Goal: Task Accomplishment & Management: Use online tool/utility

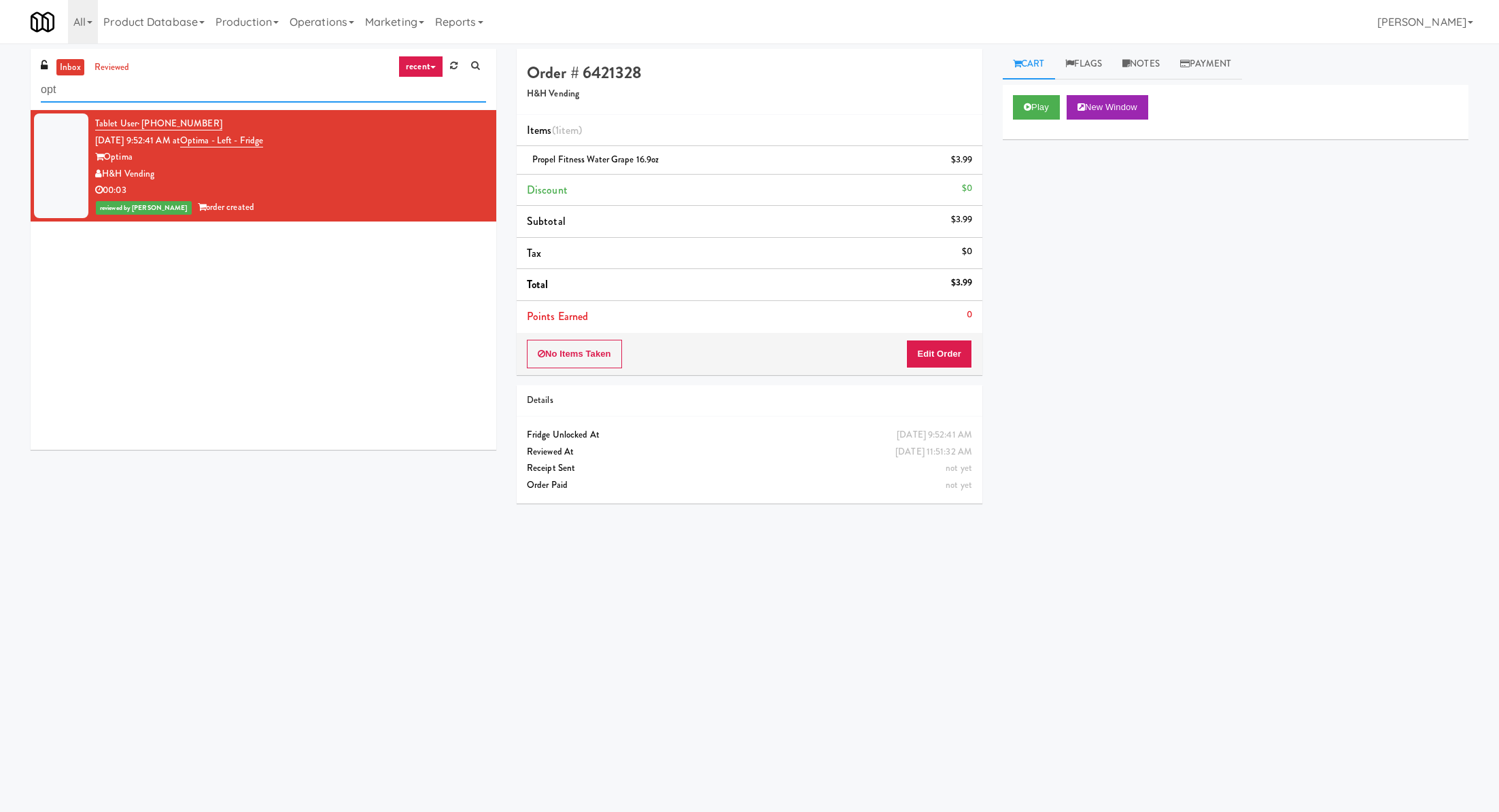
click at [97, 96] on input "opt" at bounding box center [263, 91] width 445 height 25
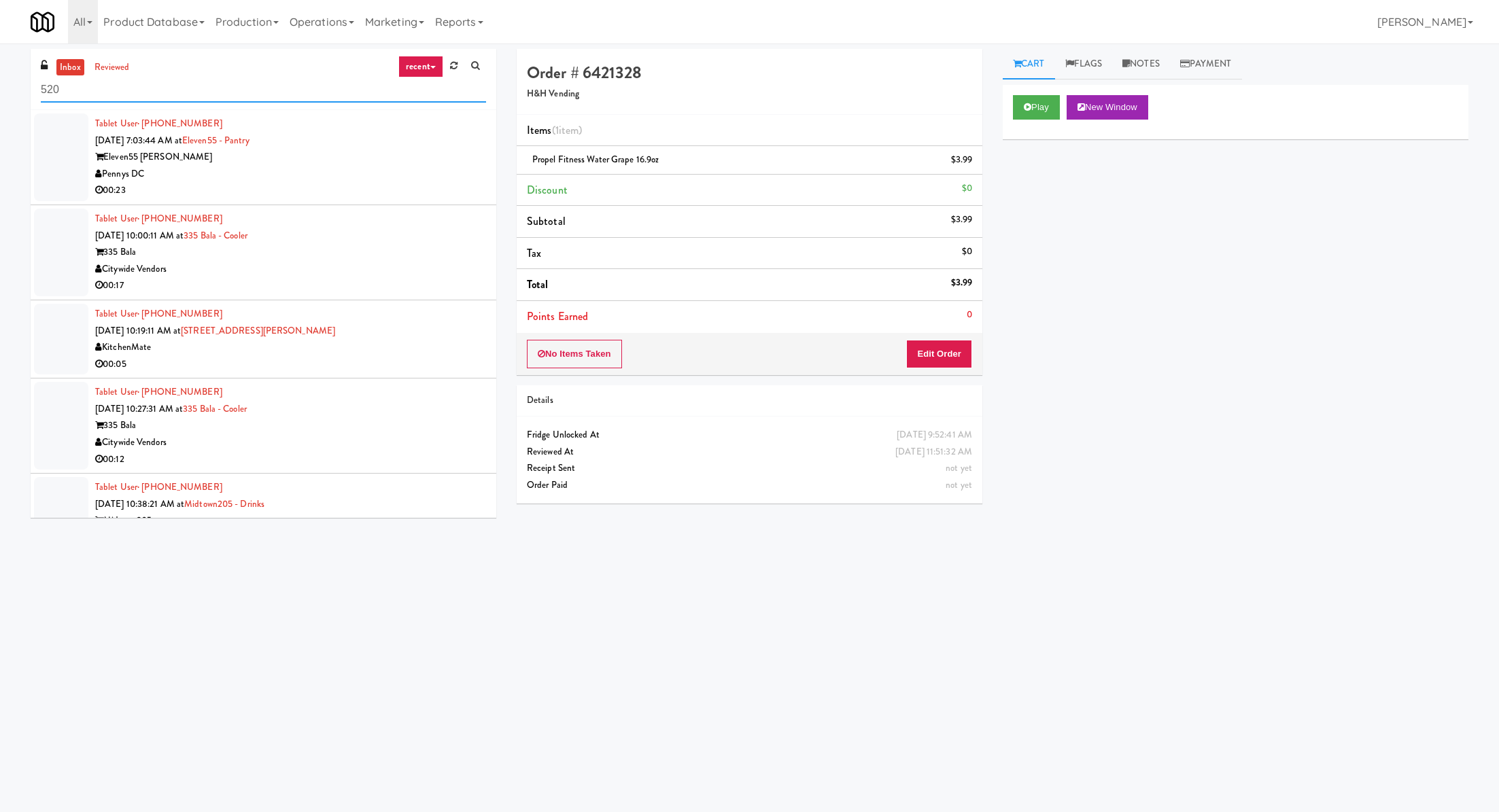
type input "520"
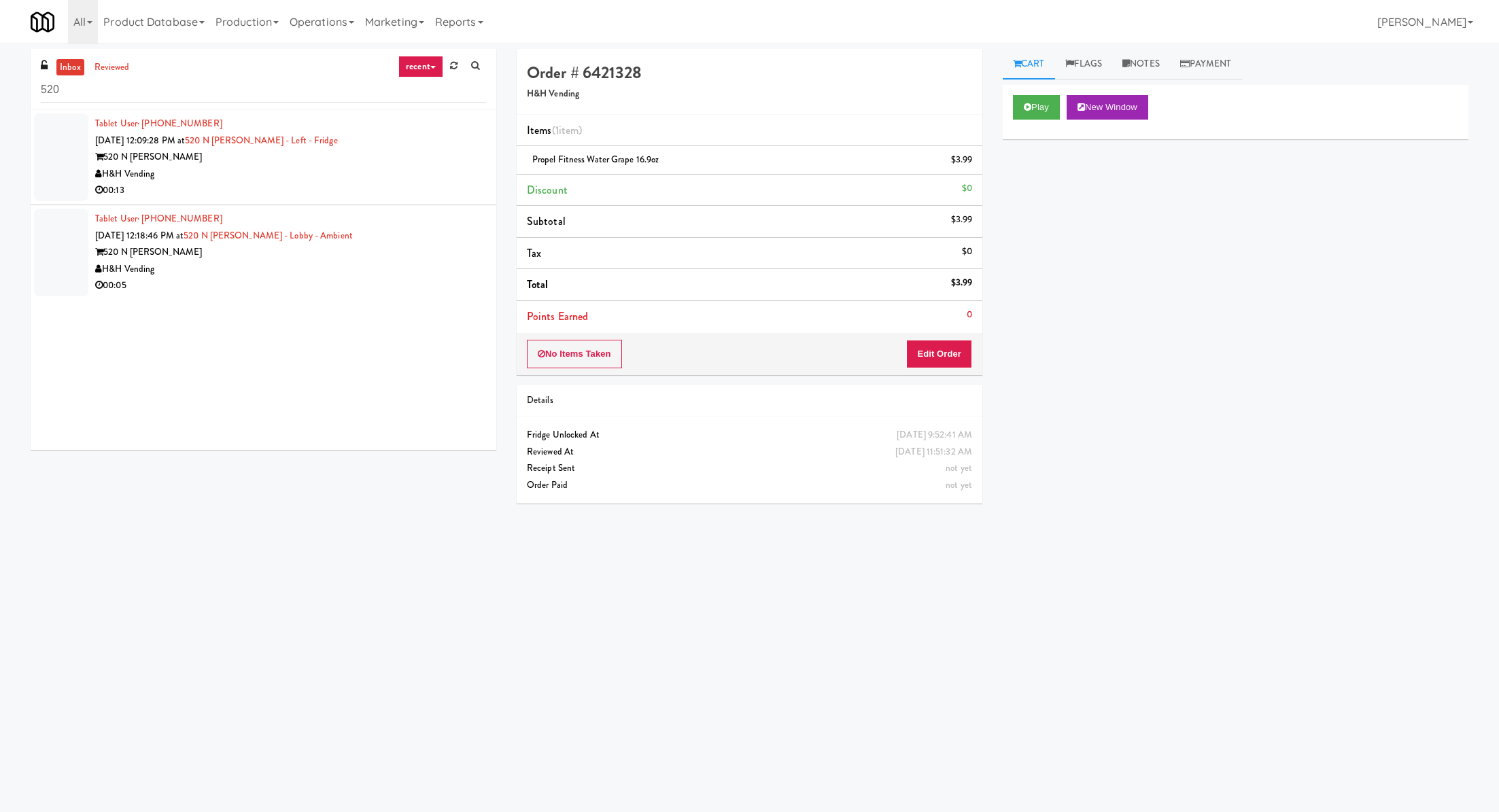
click at [383, 182] on div "00:13" at bounding box center [291, 190] width 391 height 17
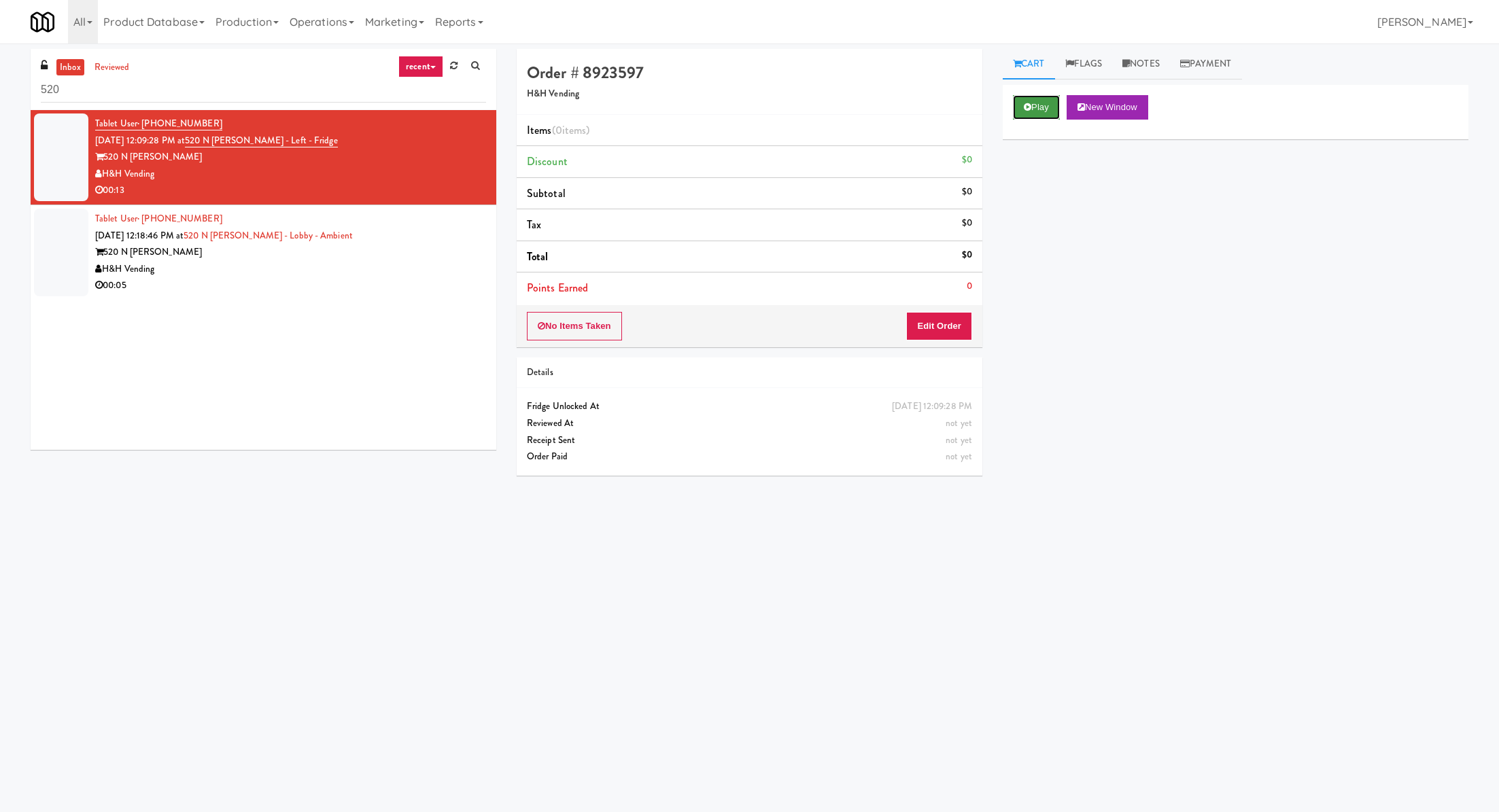
click at [1018, 99] on button "Play" at bounding box center [1036, 107] width 47 height 25
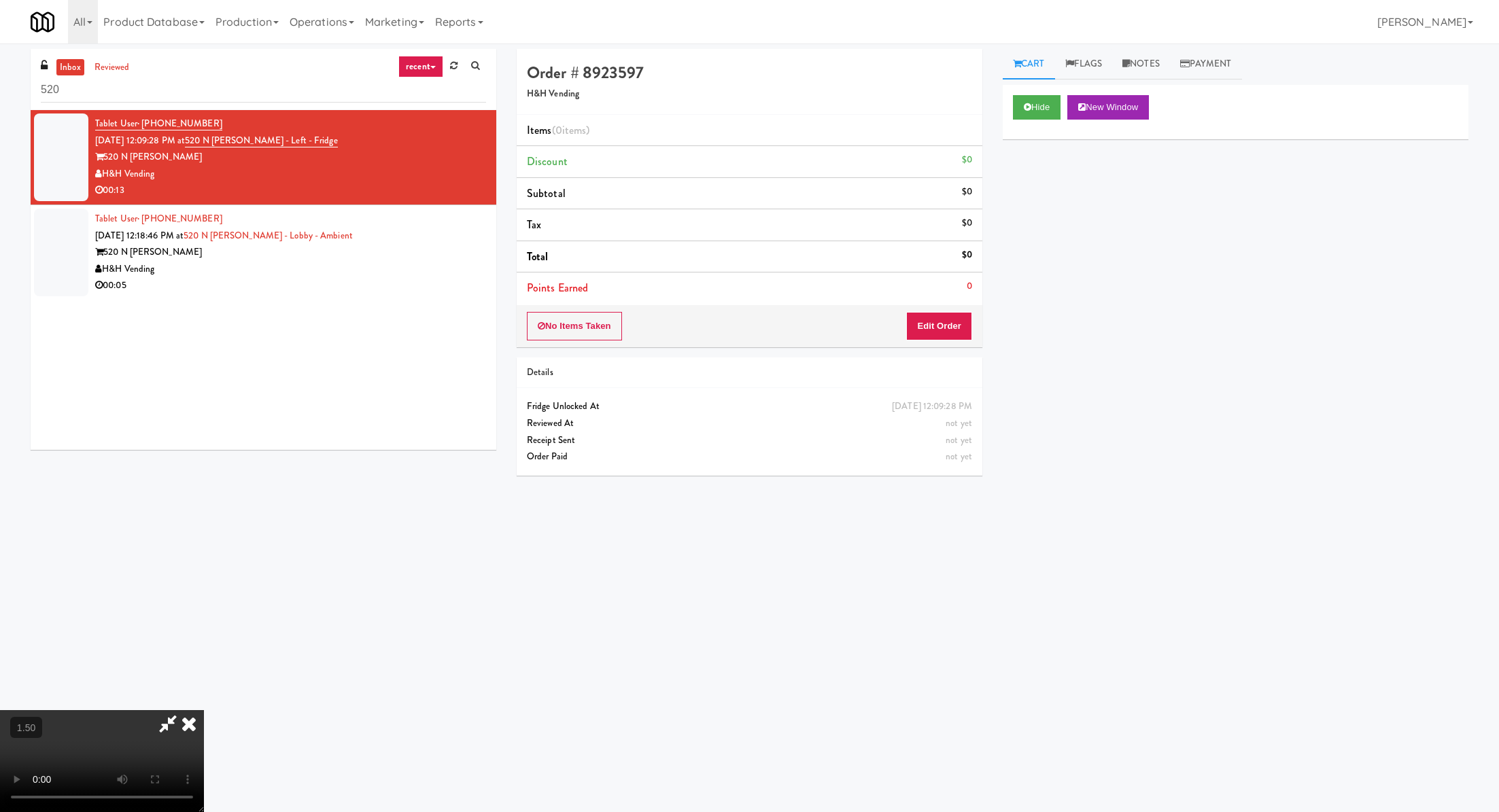
click at [204, 710] on video at bounding box center [102, 761] width 204 height 102
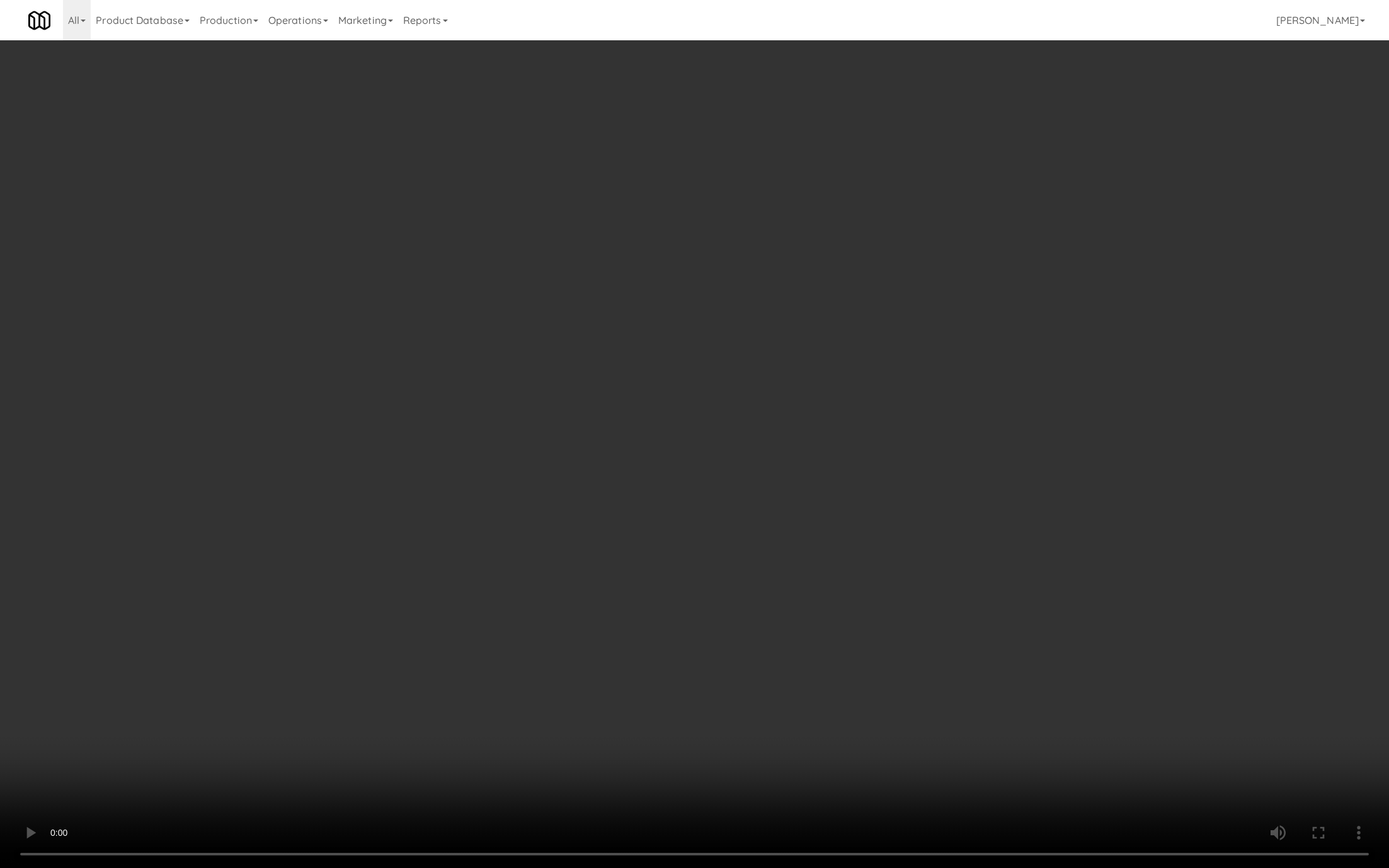
click at [231, 640] on video at bounding box center [694, 434] width 1389 height 868
click at [233, 641] on video at bounding box center [694, 434] width 1389 height 868
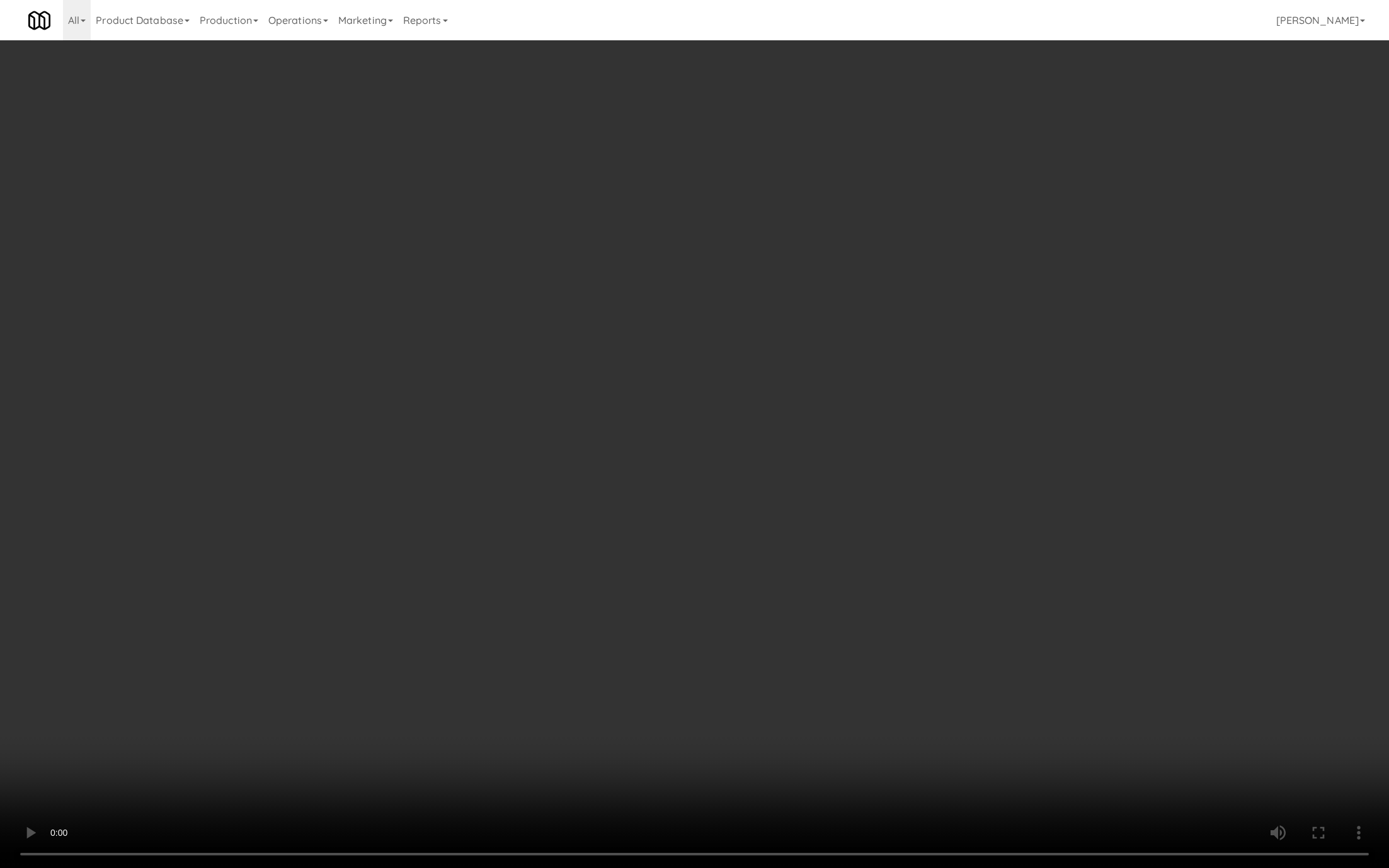
click at [233, 641] on video at bounding box center [694, 434] width 1389 height 868
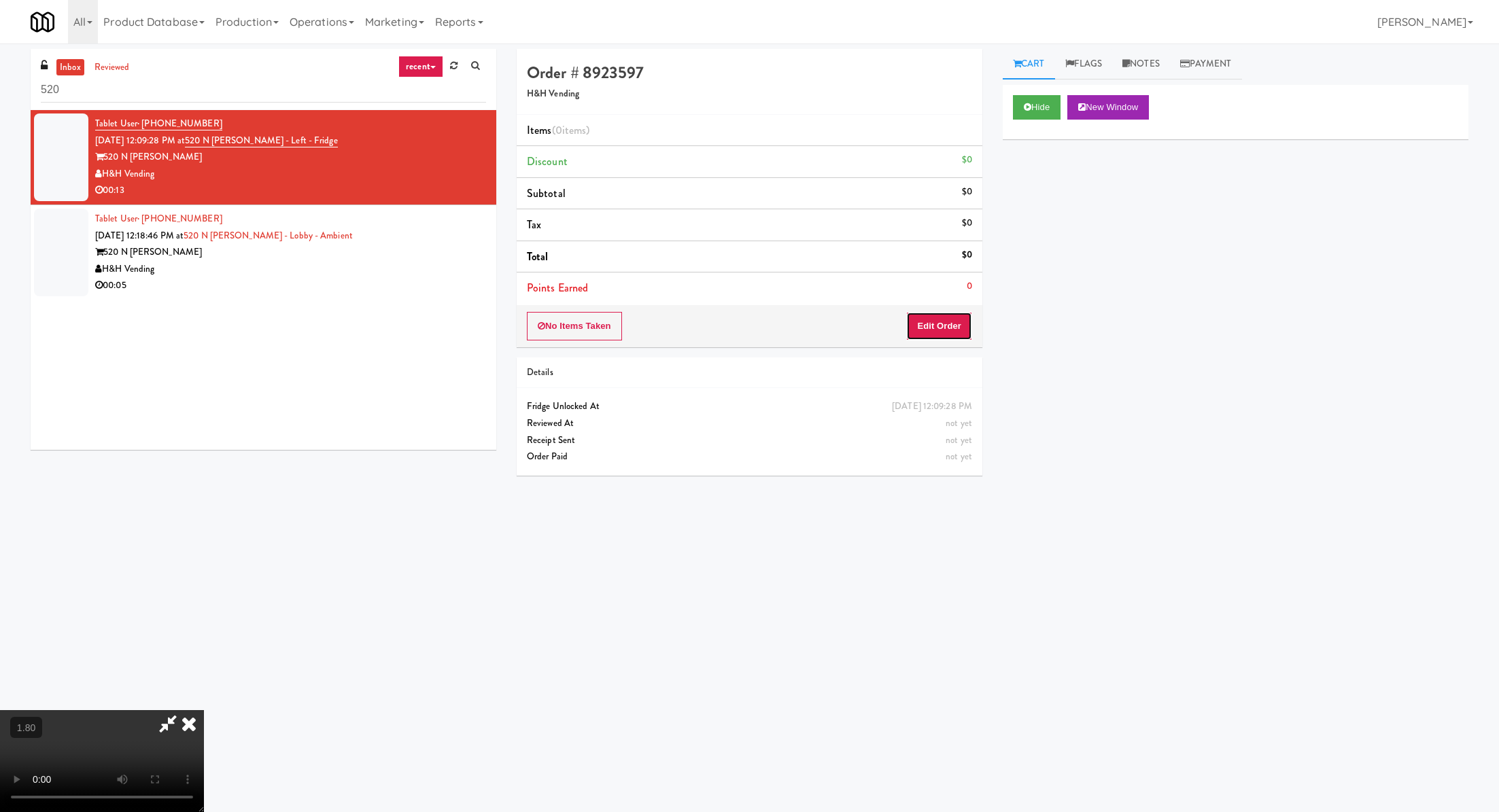
click at [929, 323] on button "Edit Order" at bounding box center [939, 327] width 66 height 29
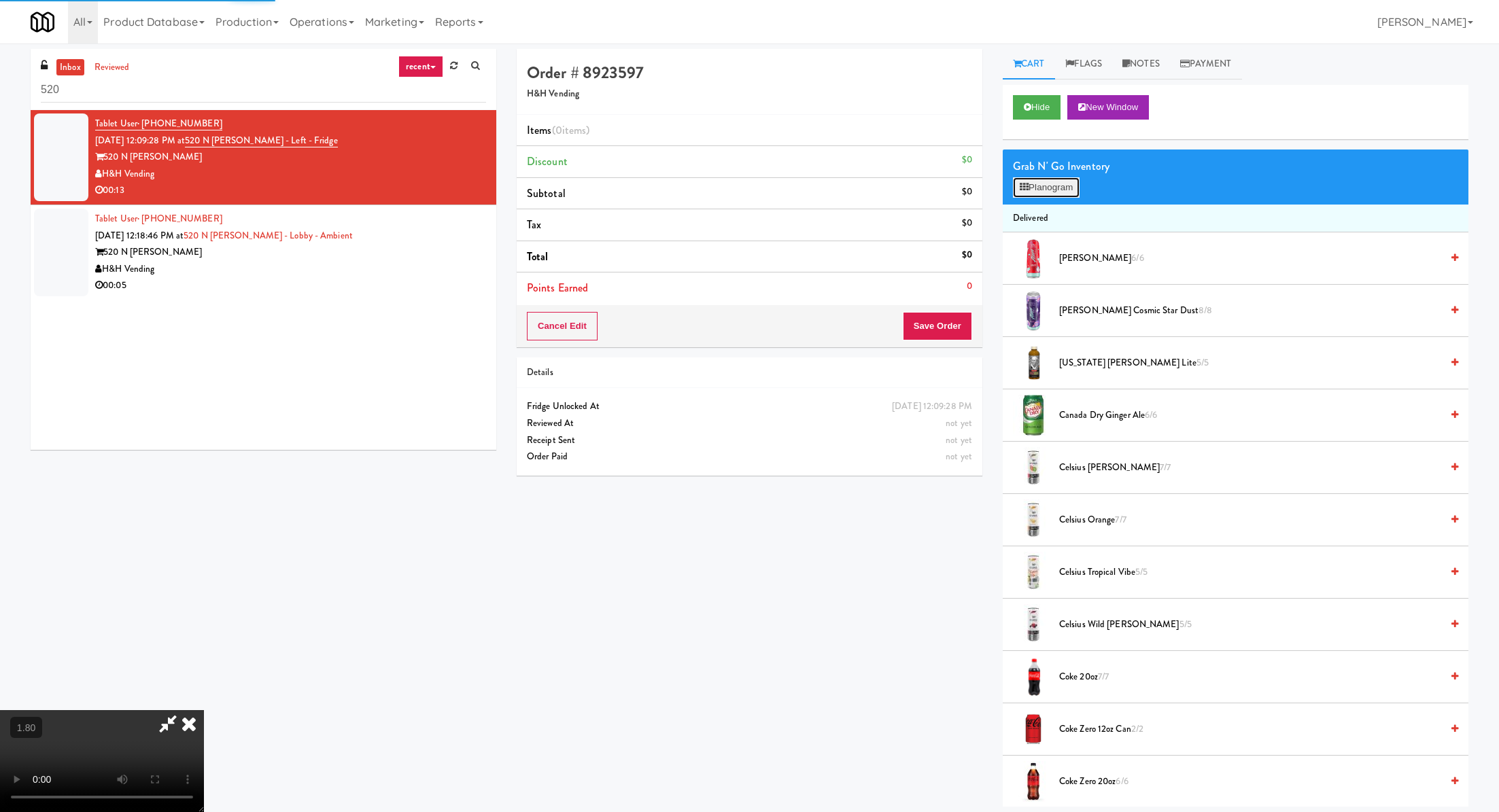
click at [1071, 184] on button "Planogram" at bounding box center [1047, 188] width 67 height 21
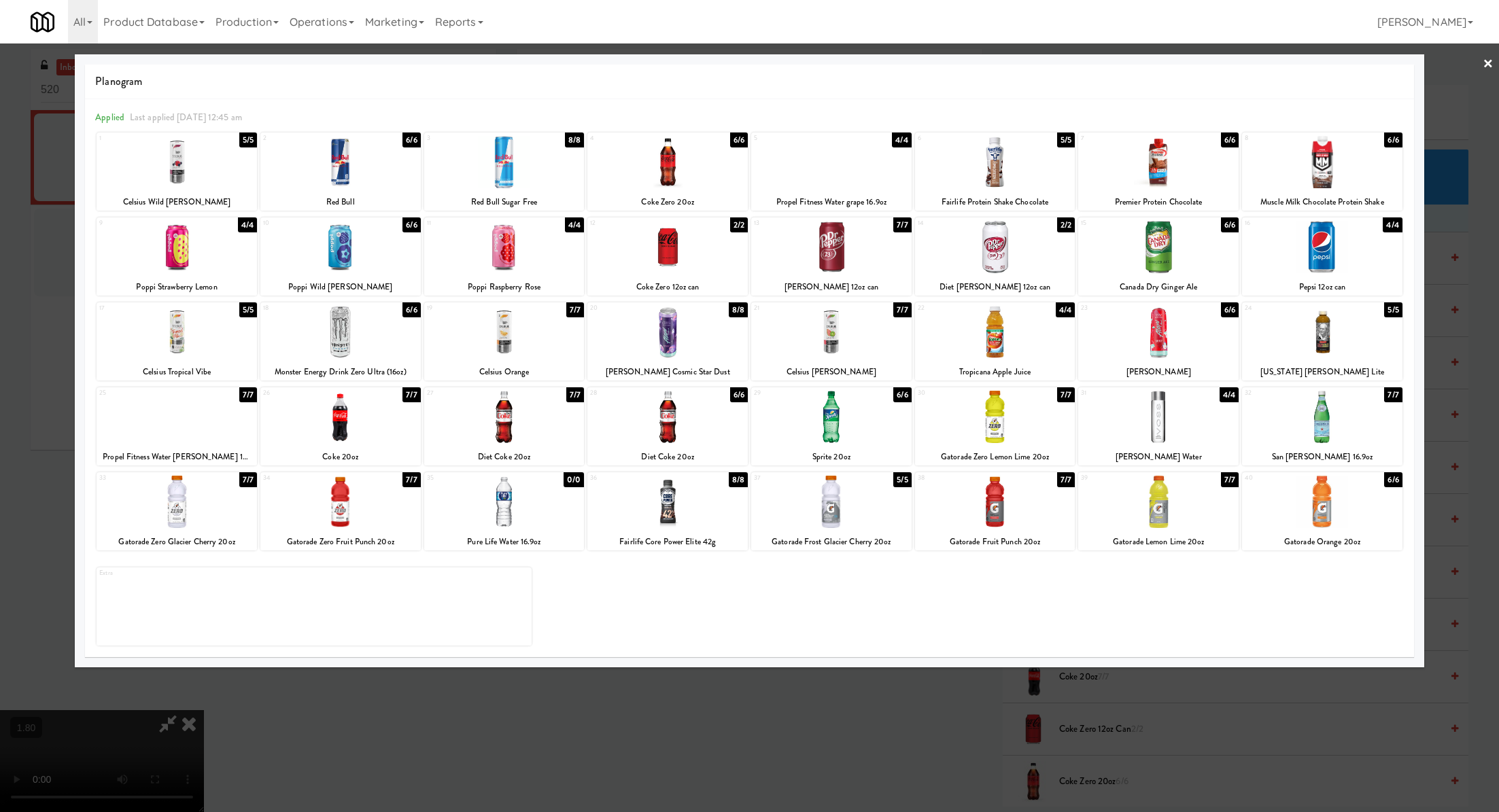
click at [827, 269] on div at bounding box center [831, 247] width 161 height 52
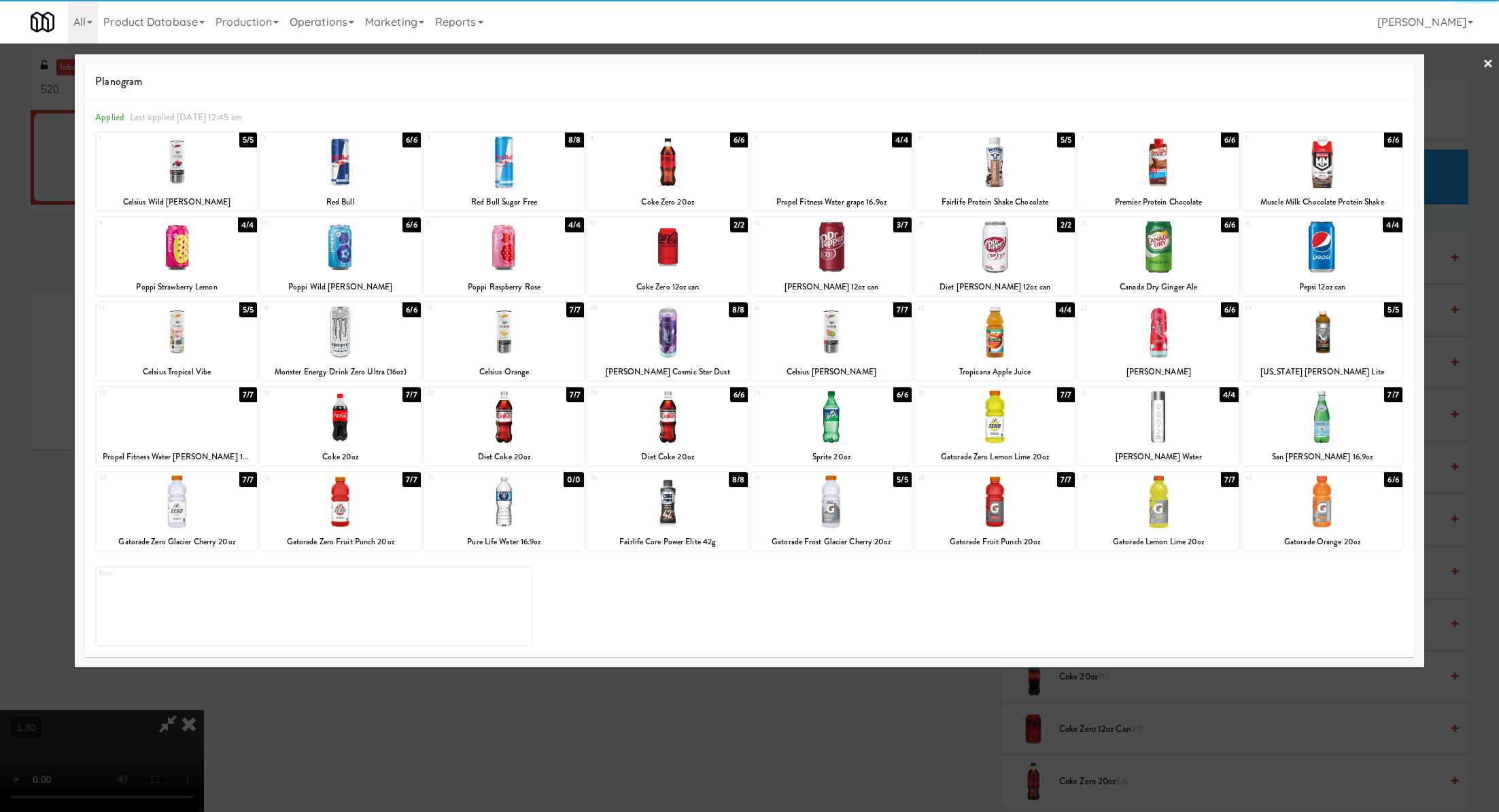
click at [827, 269] on div at bounding box center [831, 247] width 161 height 52
click at [977, 725] on div at bounding box center [750, 406] width 1499 height 812
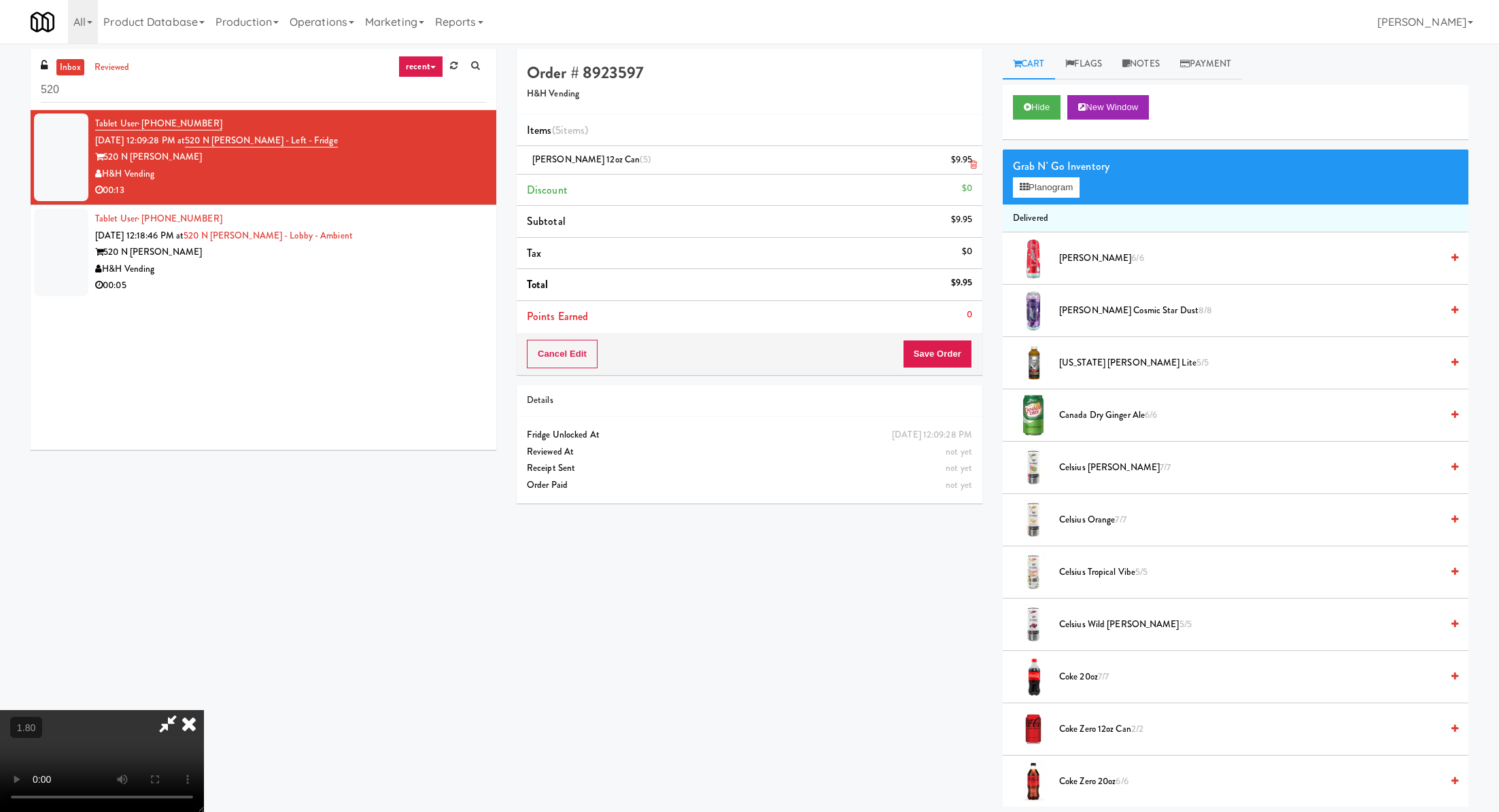
click at [977, 168] on li "Dr Pepper 12oz can (5) $9.95" at bounding box center [750, 160] width 466 height 29
click at [970, 162] on icon at bounding box center [974, 164] width 7 height 9
click at [934, 347] on button "Save Order" at bounding box center [937, 354] width 69 height 29
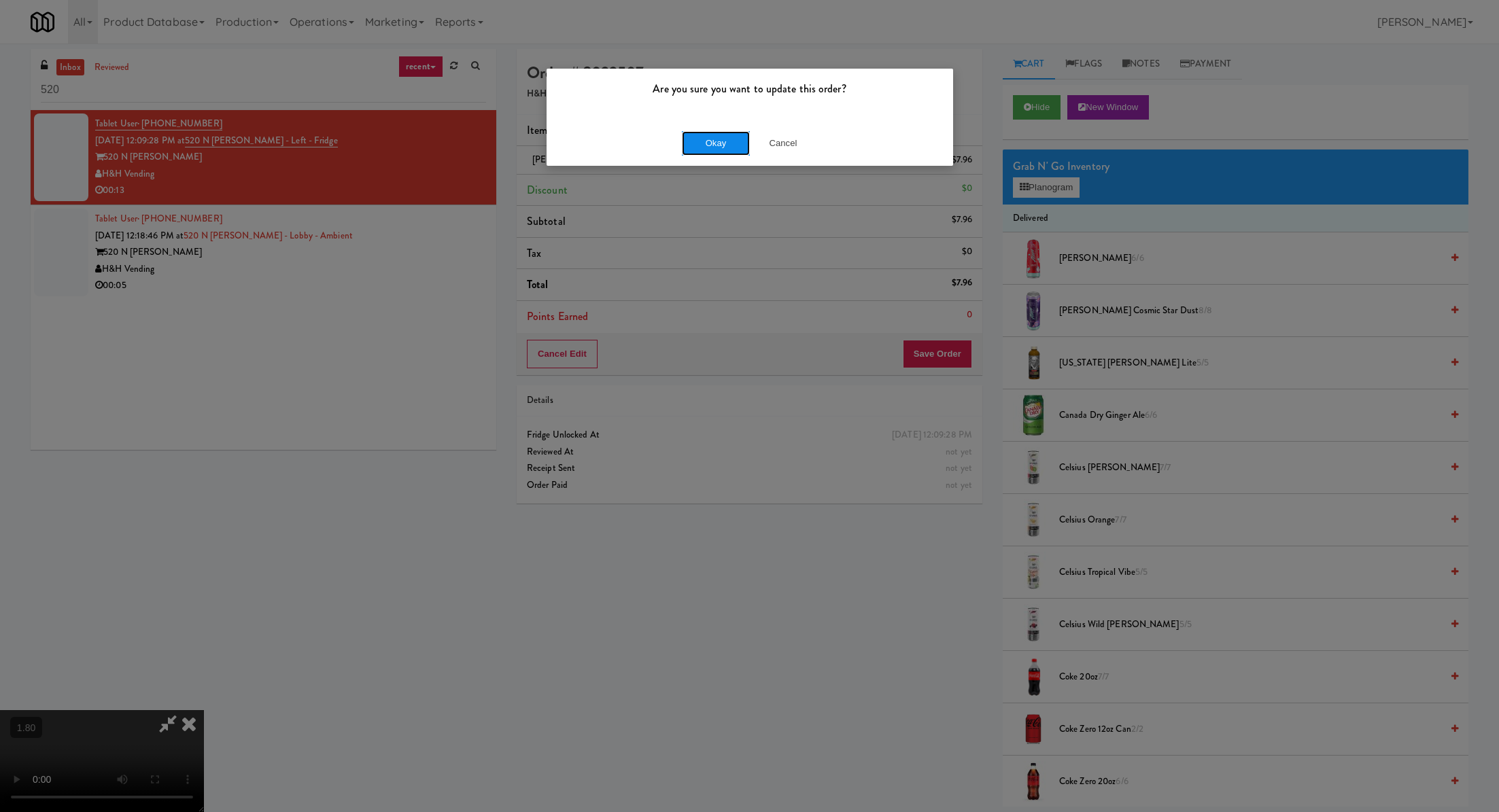
click at [708, 134] on button "Okay" at bounding box center [716, 143] width 68 height 25
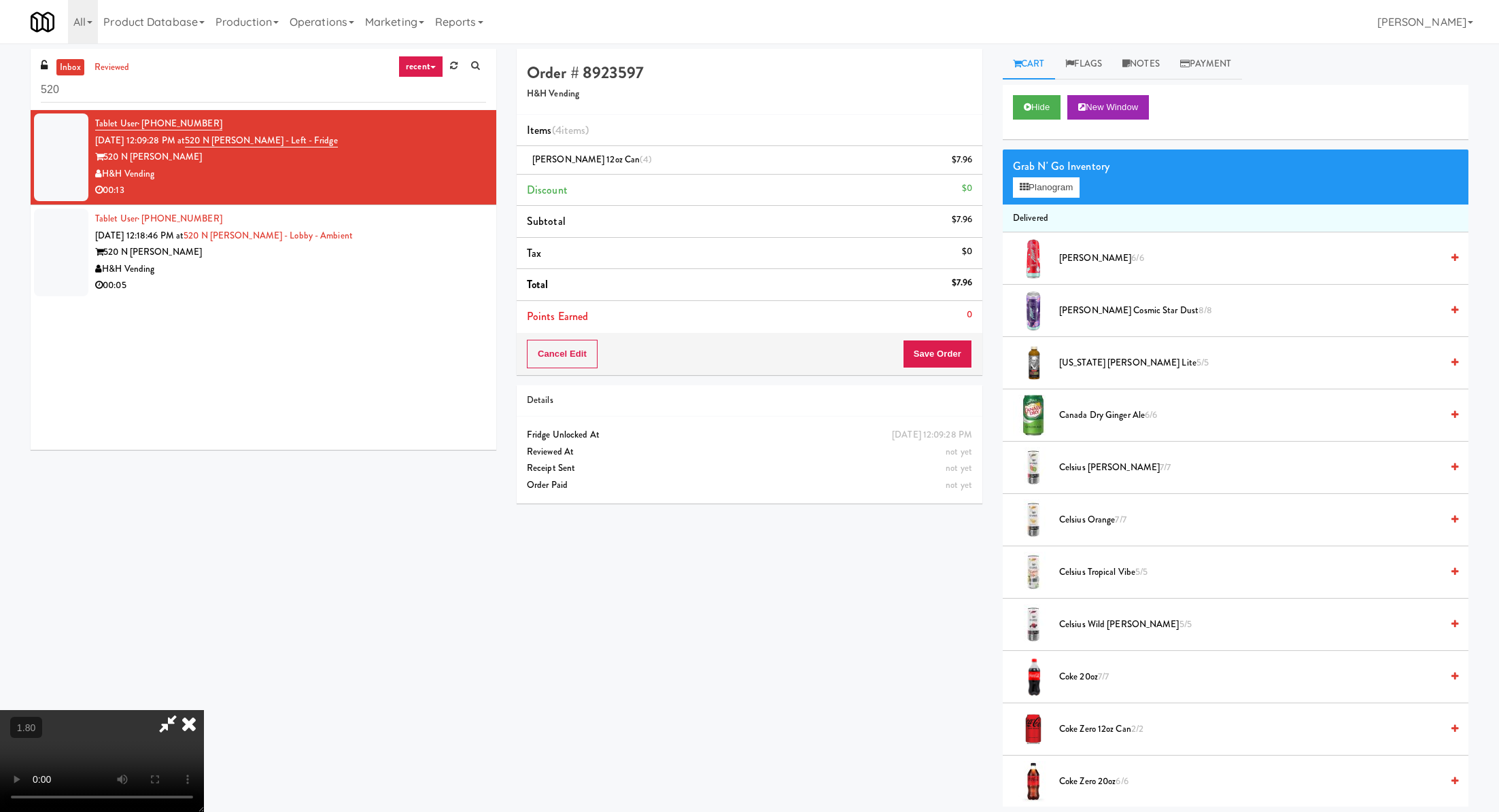
click at [424, 228] on div "Tablet User · (949) 561-8464 Sep 11, 2025 12:18:46 PM at 520 N Kingsbury - Lobb…" at bounding box center [291, 252] width 391 height 83
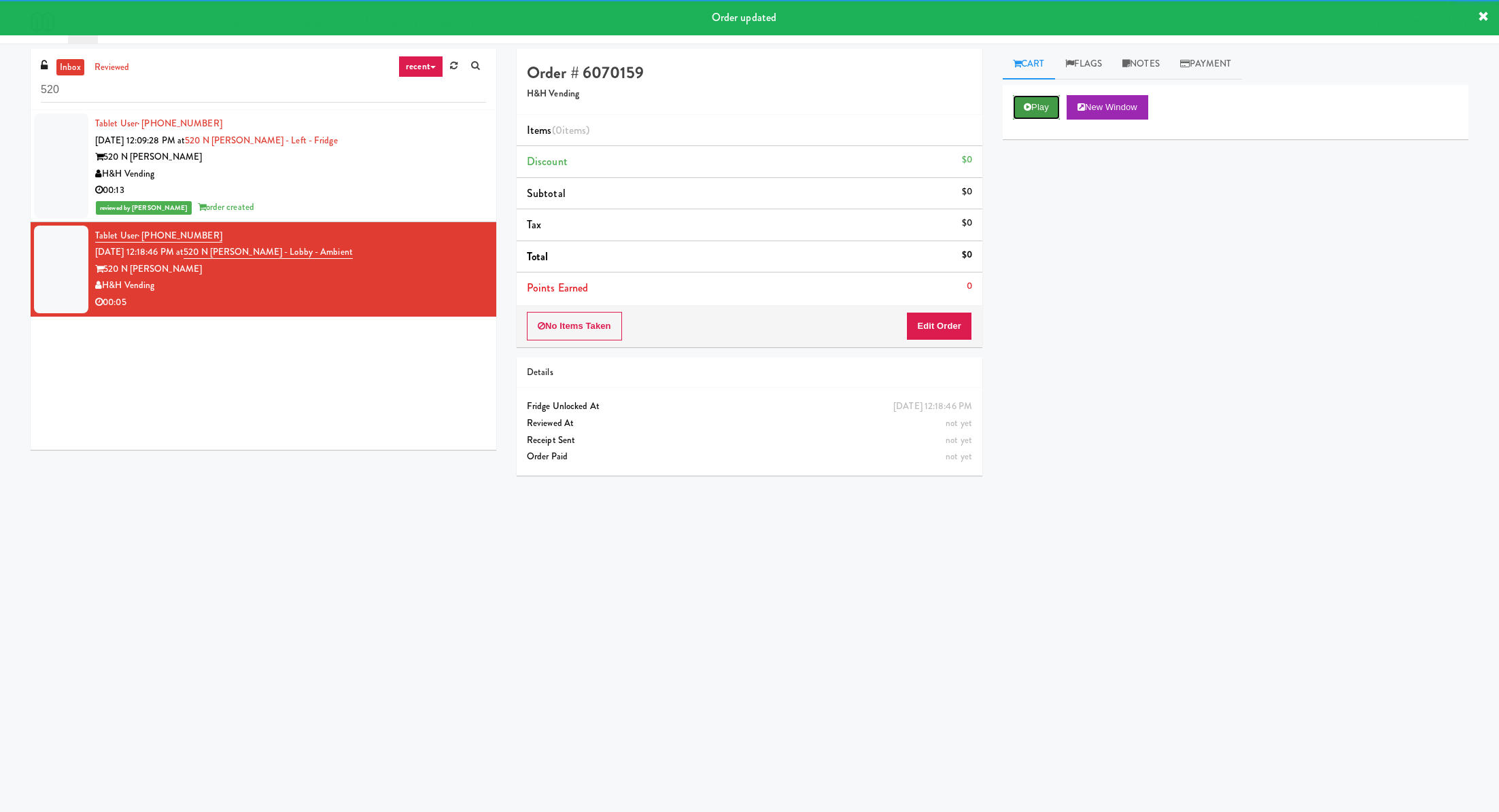
click at [1013, 117] on button "Play" at bounding box center [1036, 107] width 47 height 25
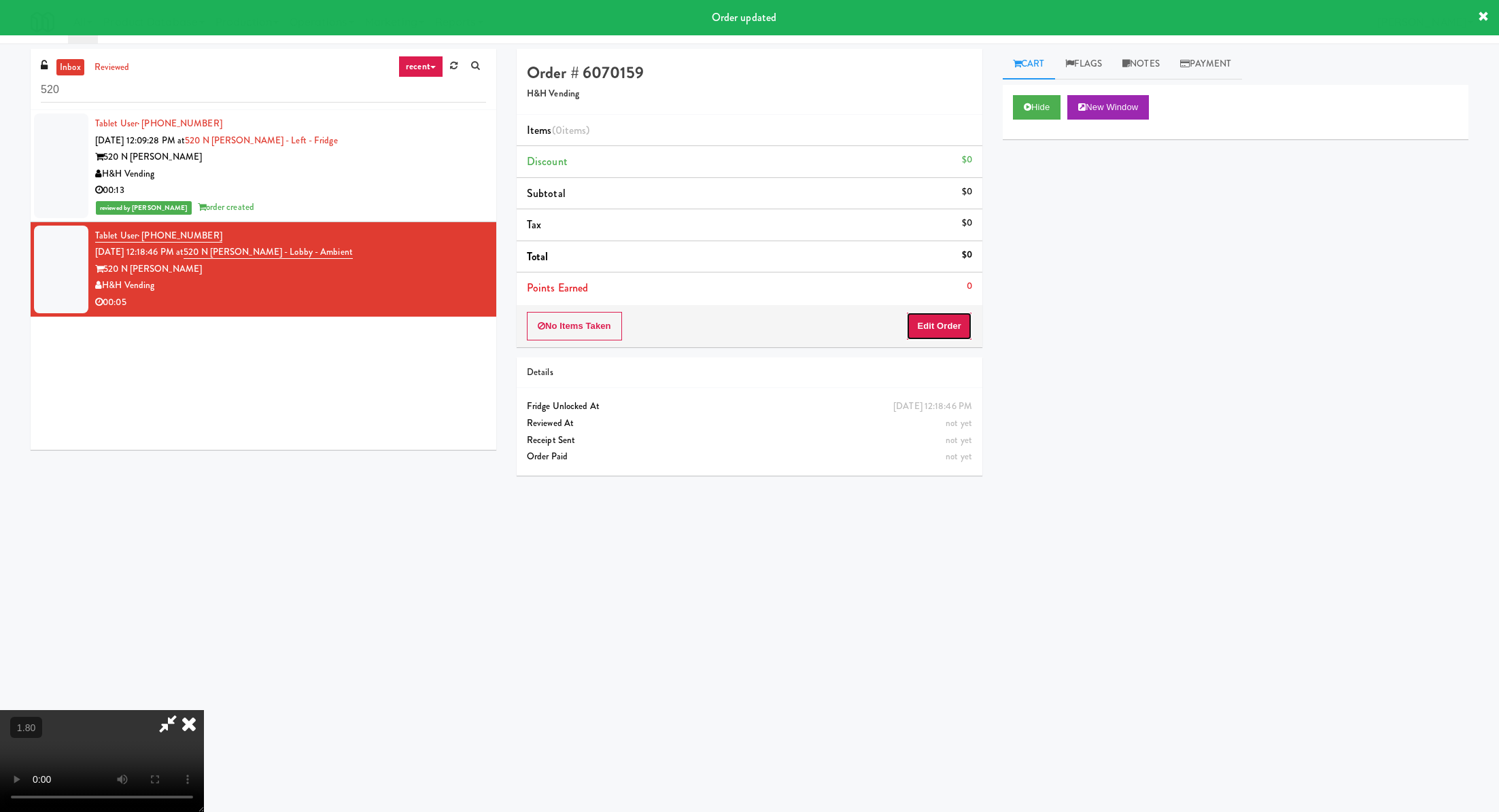
click at [939, 327] on button "Edit Order" at bounding box center [939, 327] width 66 height 29
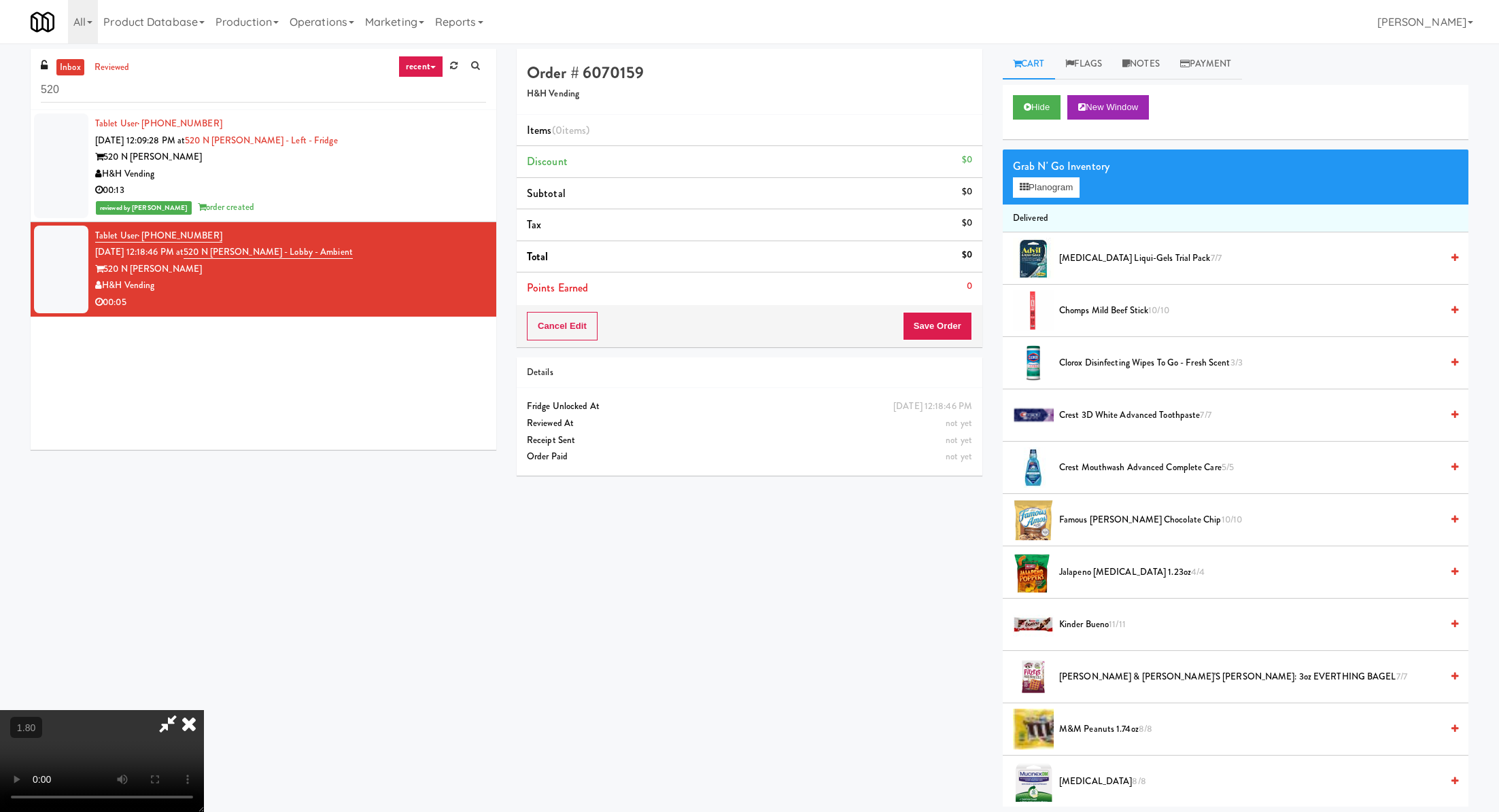
click at [204, 710] on video at bounding box center [102, 761] width 204 height 102
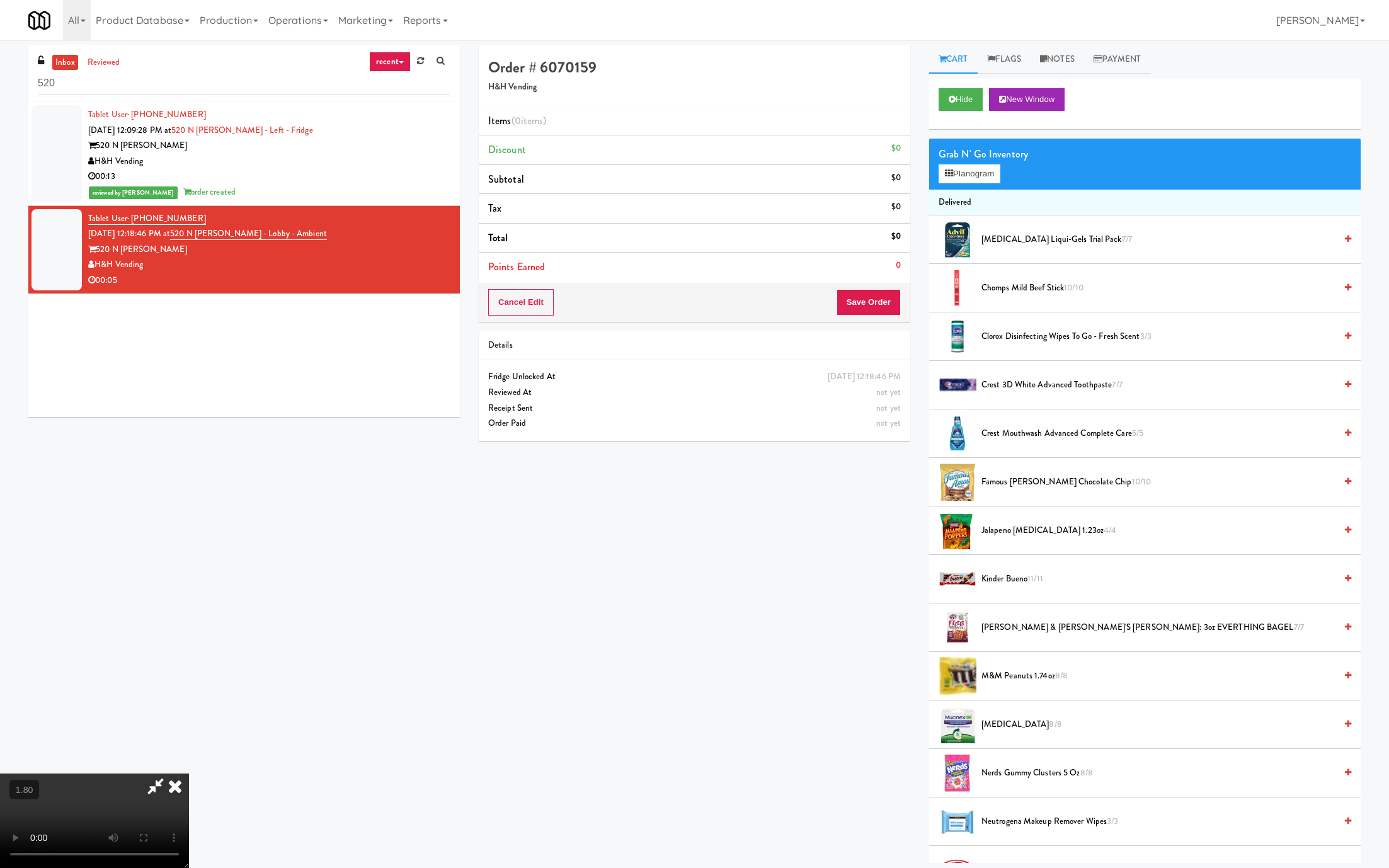
click at [189, 752] on video at bounding box center [94, 821] width 189 height 94
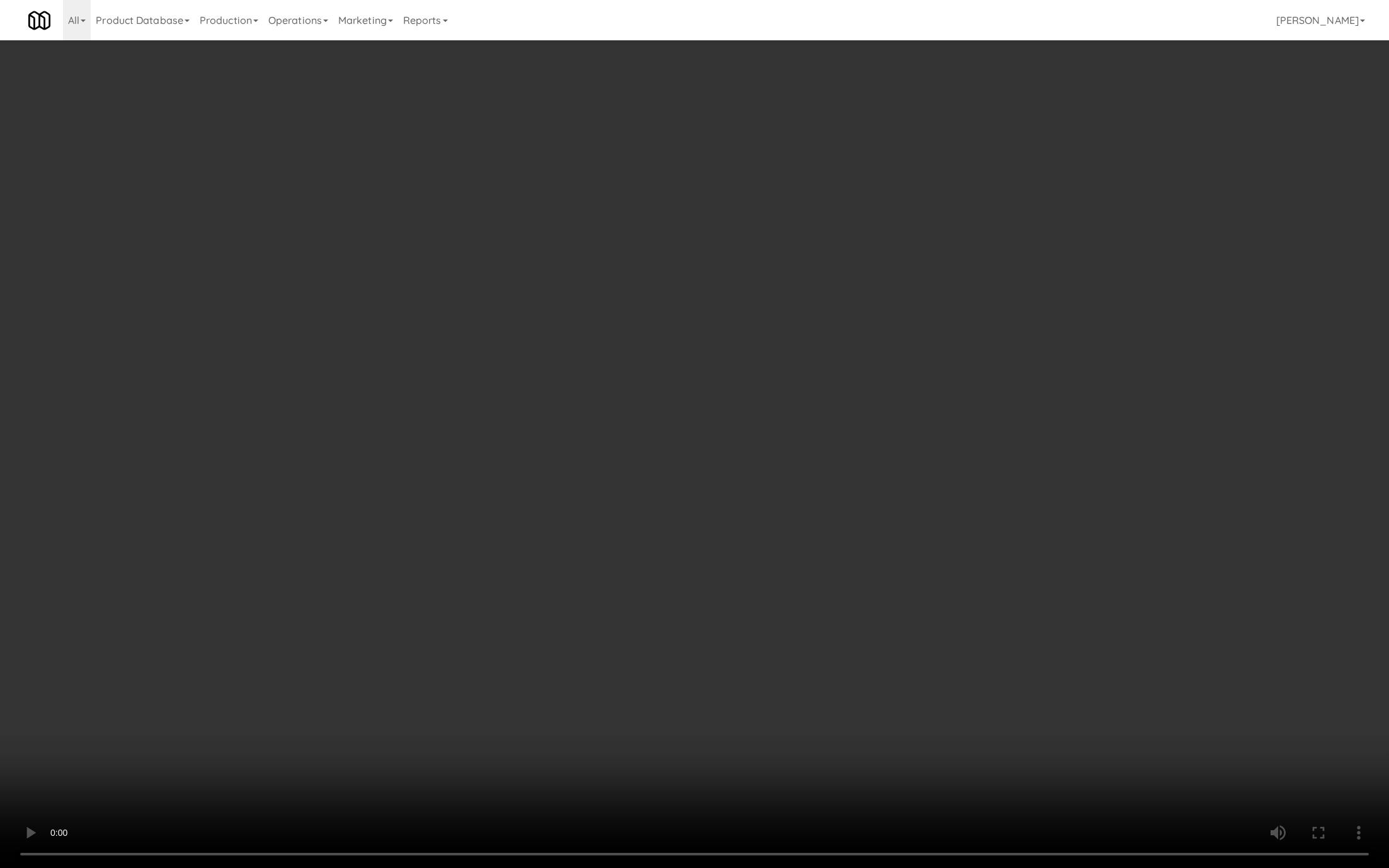
click at [429, 652] on video at bounding box center [694, 434] width 1389 height 868
click at [434, 643] on video at bounding box center [694, 434] width 1389 height 868
click at [495, 546] on video at bounding box center [694, 434] width 1389 height 868
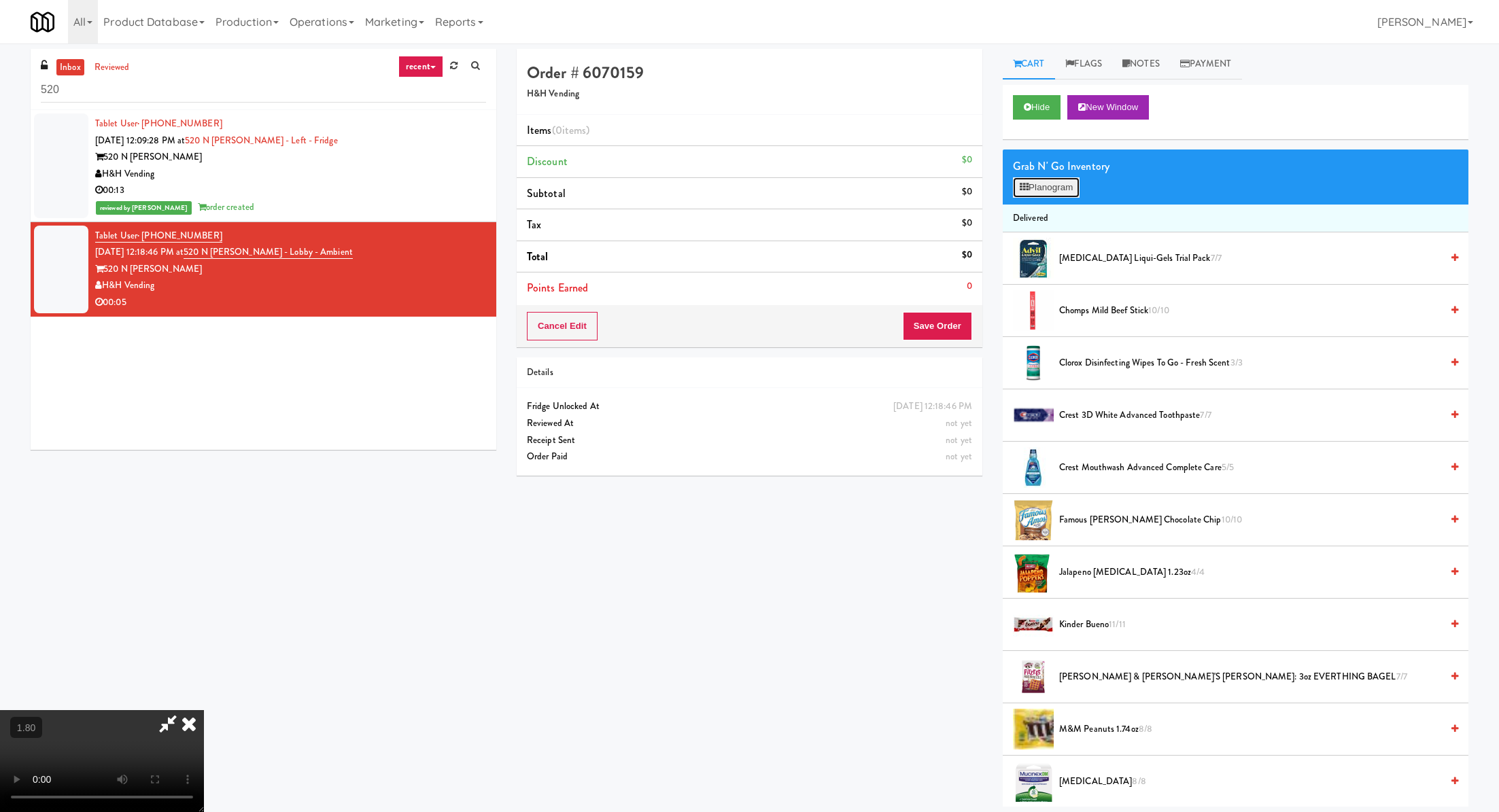
click at [1036, 184] on button "Planogram" at bounding box center [1047, 188] width 67 height 21
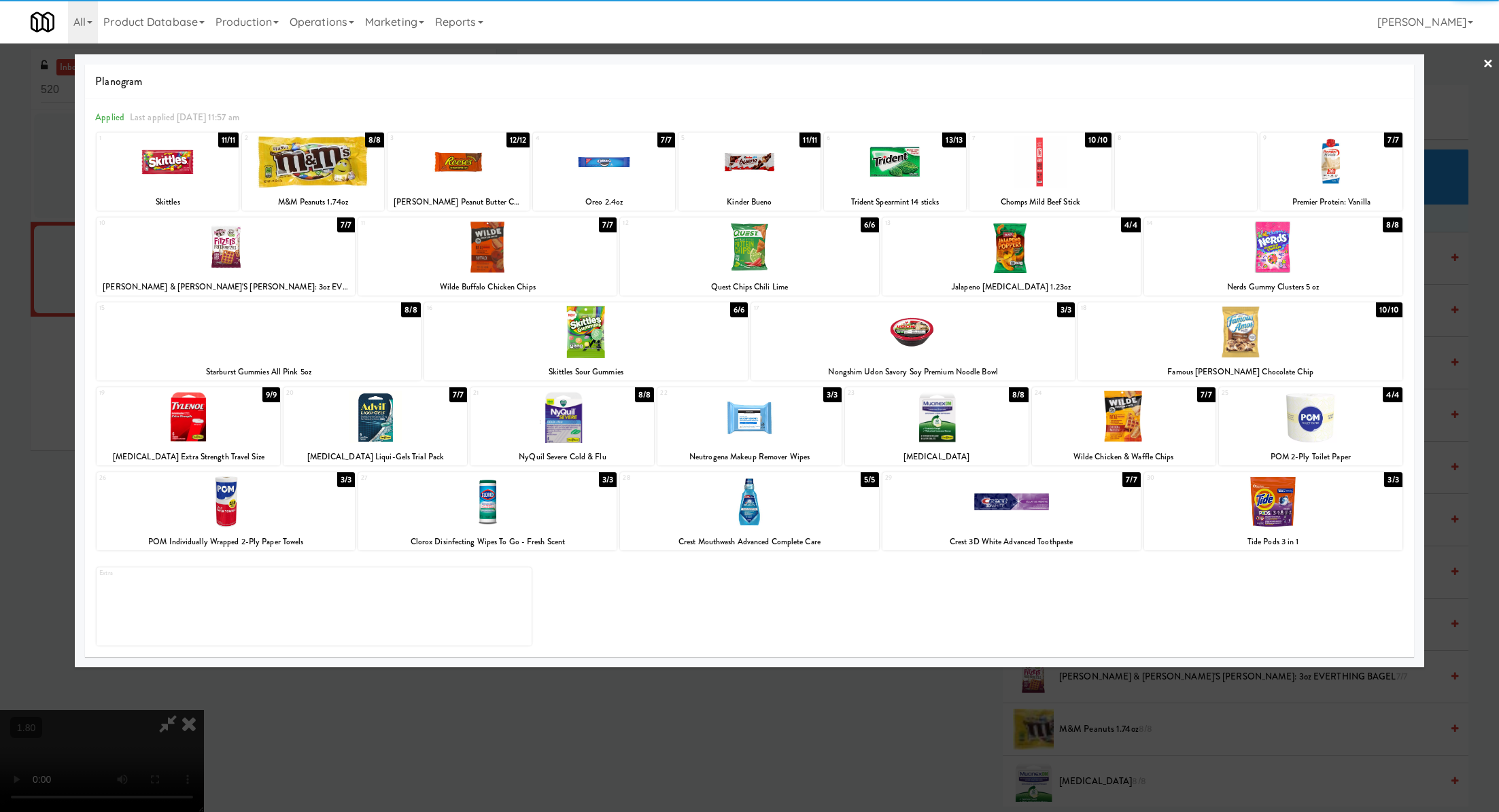
click at [1021, 264] on div at bounding box center [1011, 247] width 258 height 52
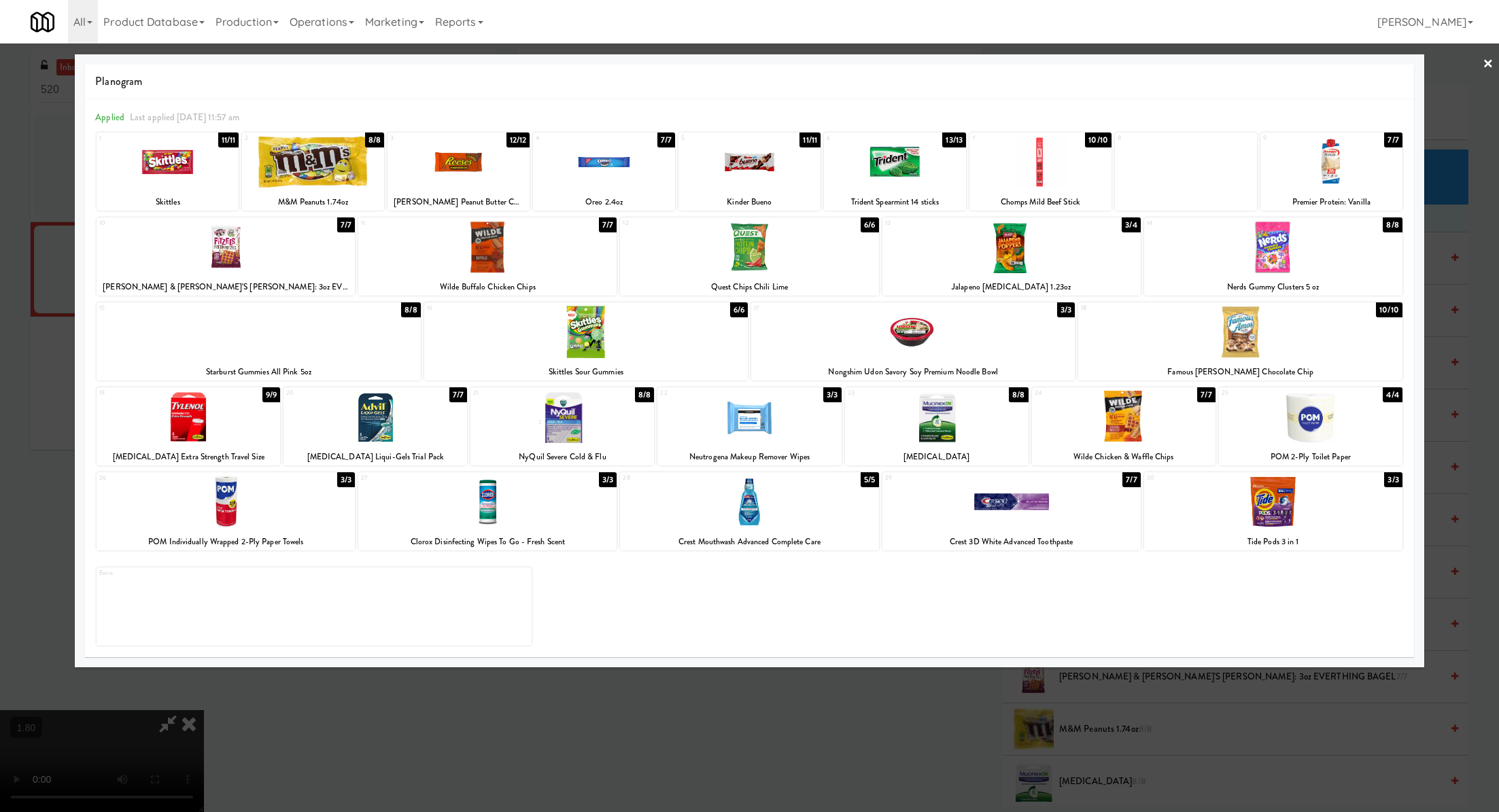
click at [934, 754] on div at bounding box center [750, 406] width 1499 height 812
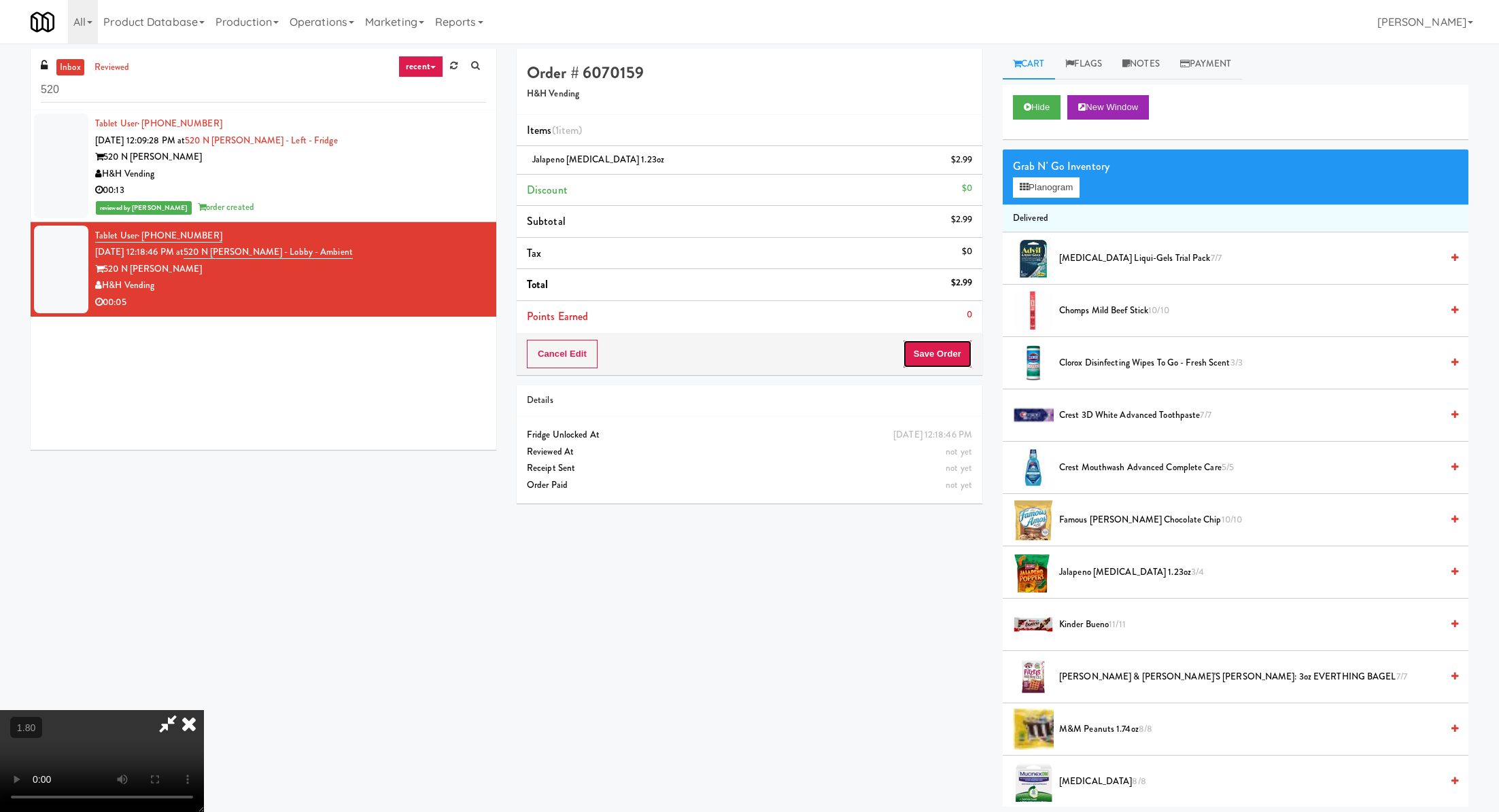
click at [948, 350] on button "Save Order" at bounding box center [937, 354] width 69 height 29
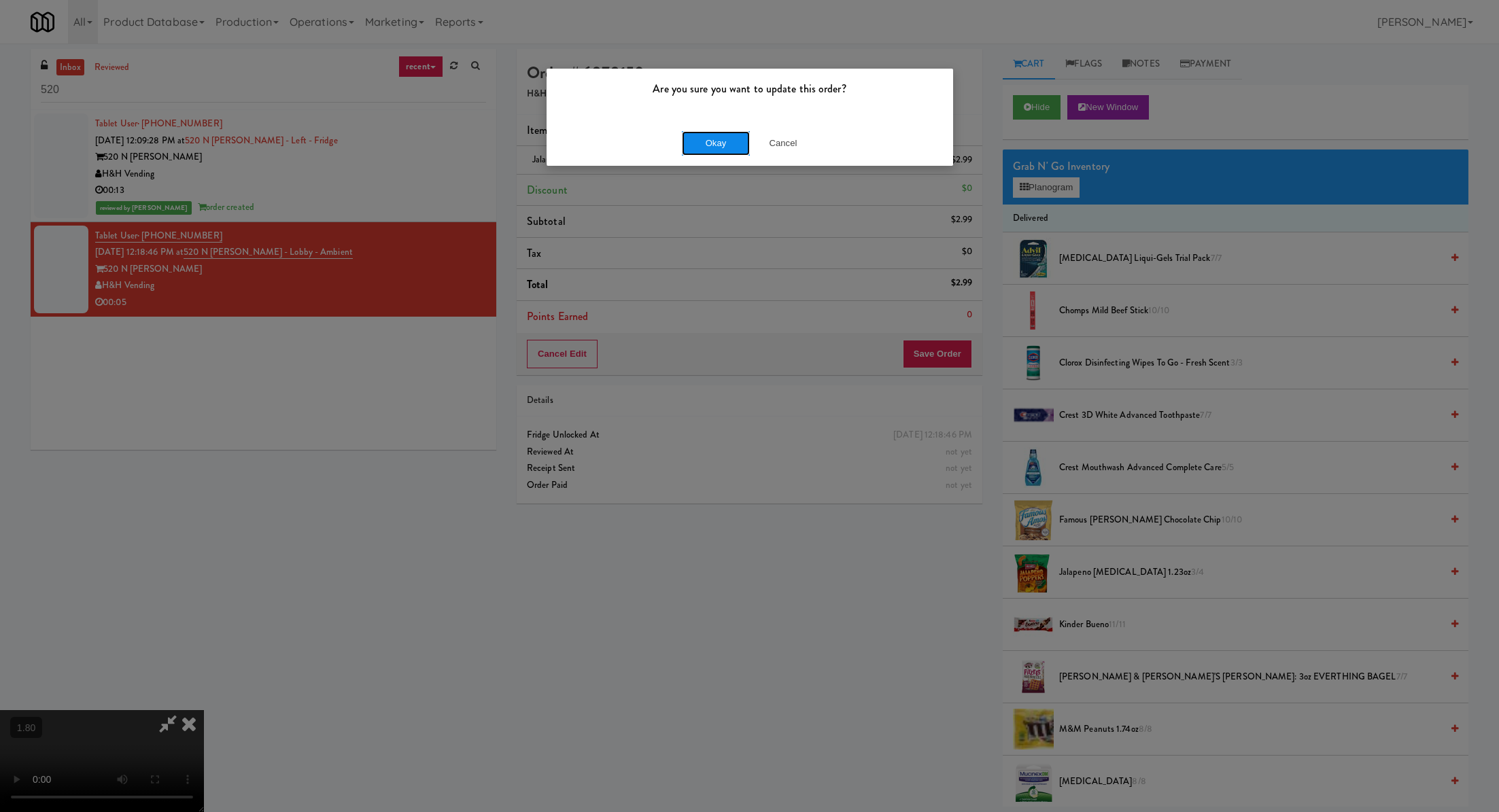
click at [726, 138] on button "Okay" at bounding box center [716, 143] width 68 height 25
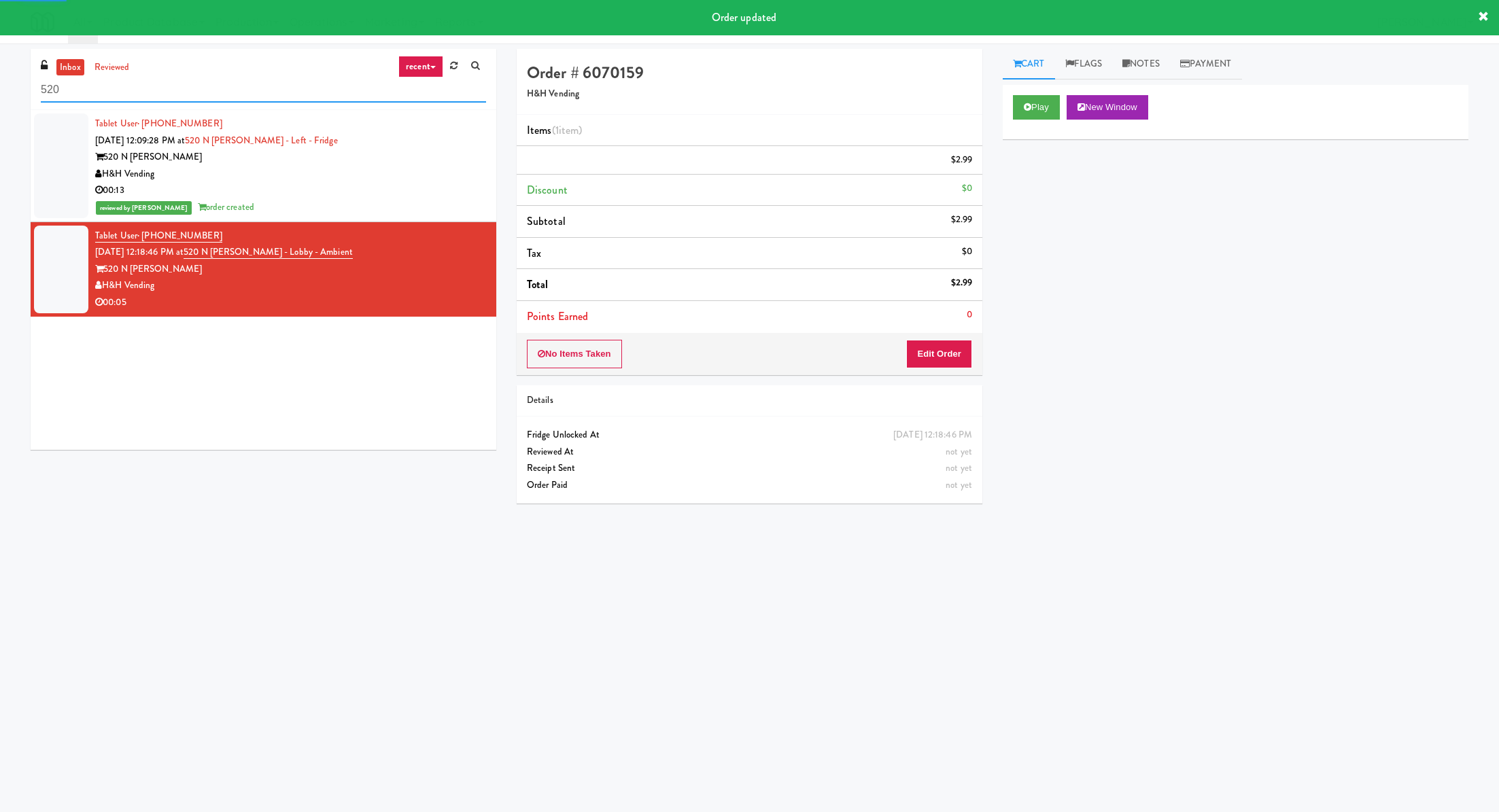
click at [361, 95] on input "520" at bounding box center [263, 91] width 445 height 25
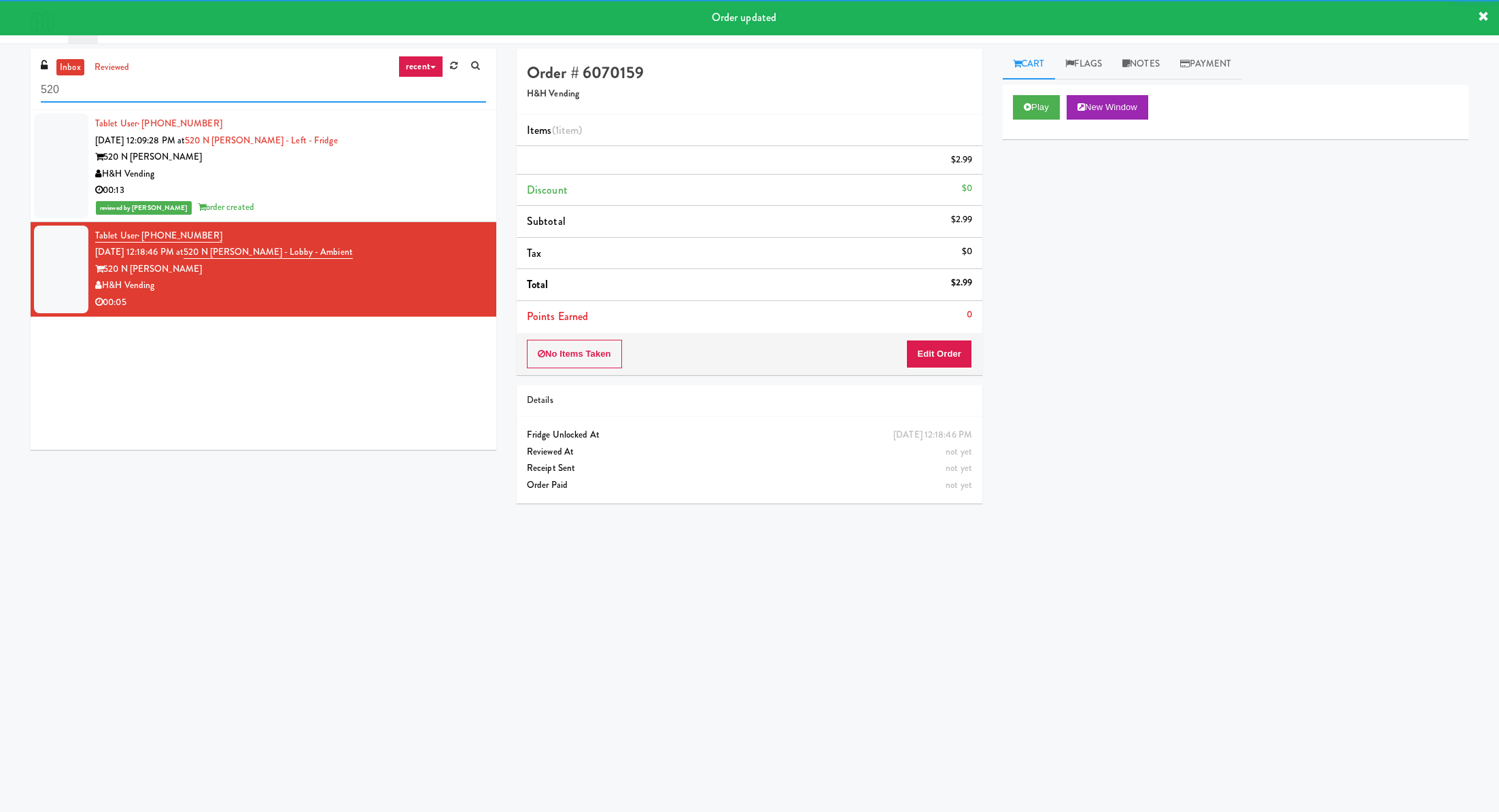
click at [361, 95] on input "520" at bounding box center [263, 91] width 445 height 25
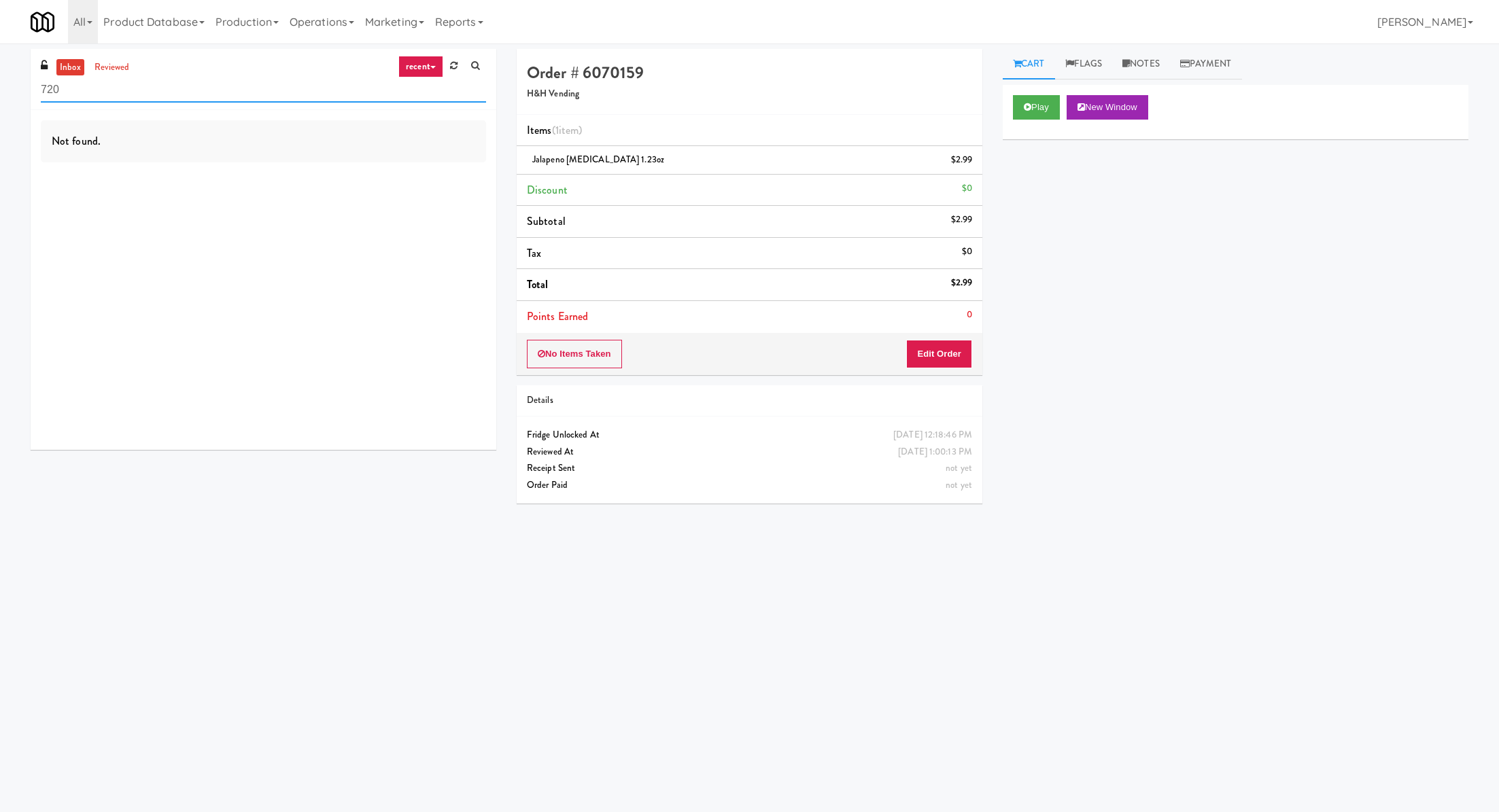
type input "720"
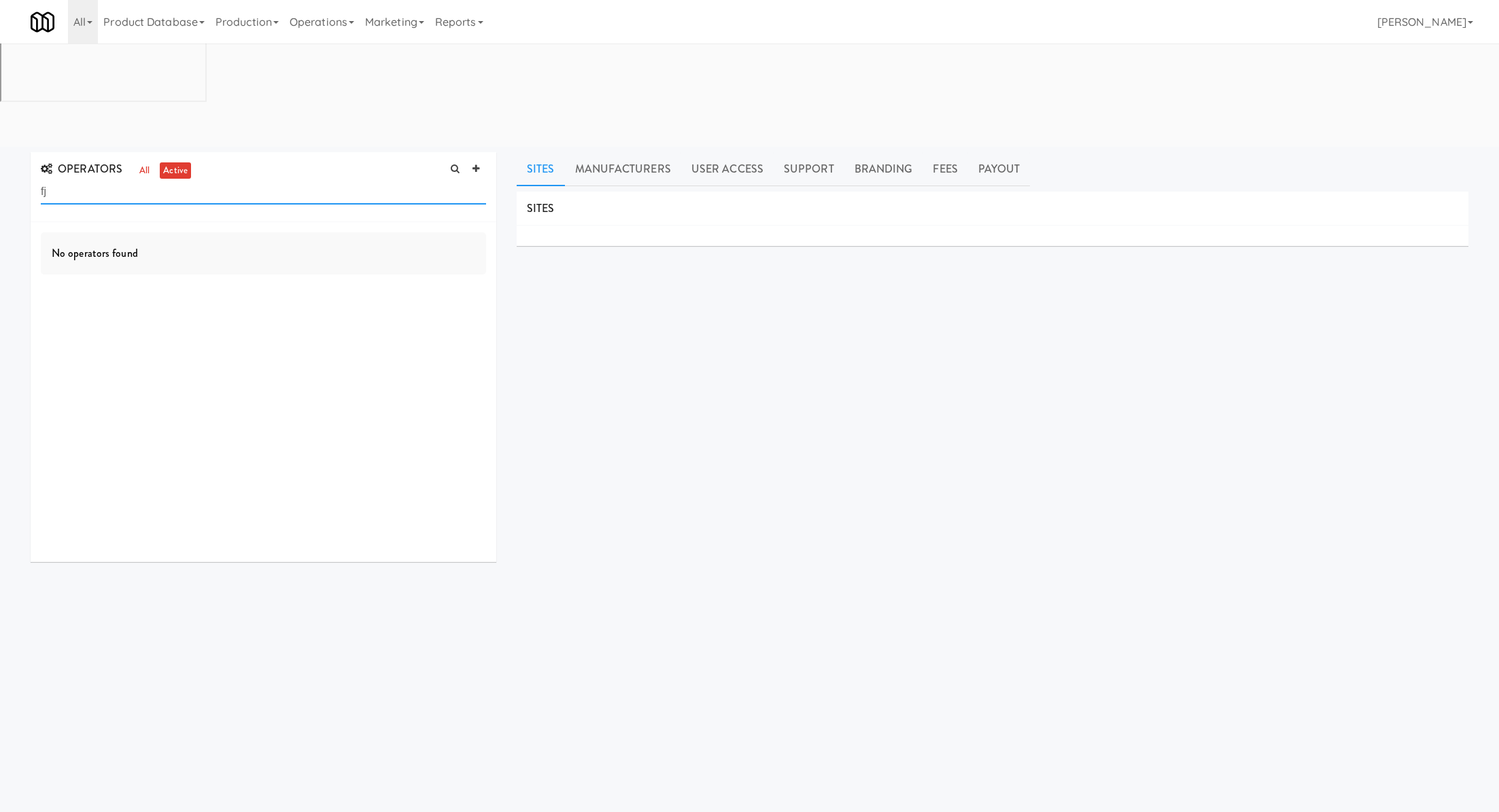
click at [187, 180] on input "fj" at bounding box center [263, 192] width 445 height 25
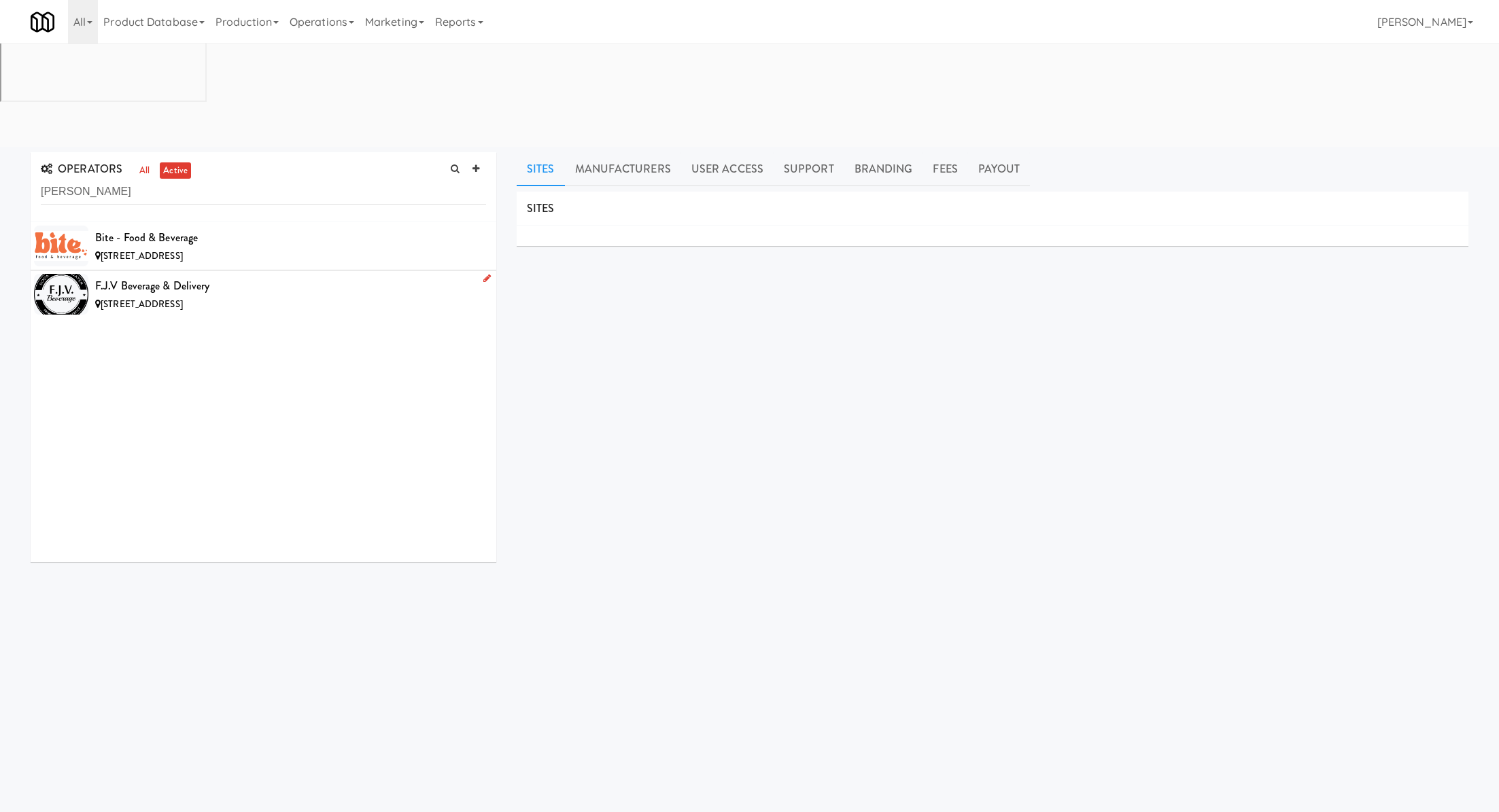
click at [269, 276] on div "F.J.V Beverage & Delivery" at bounding box center [291, 286] width 391 height 21
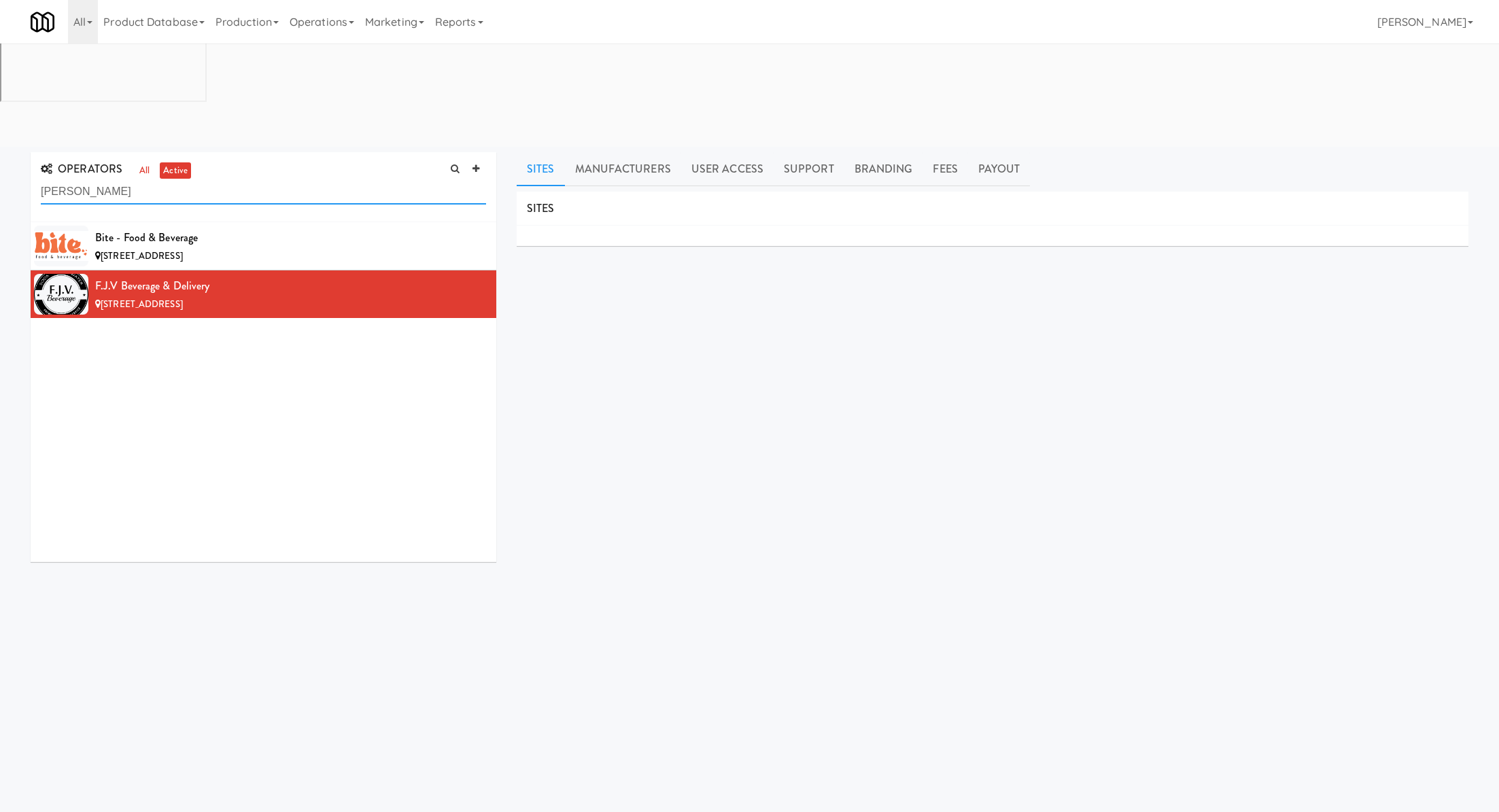
click at [154, 180] on input "bev" at bounding box center [263, 192] width 445 height 25
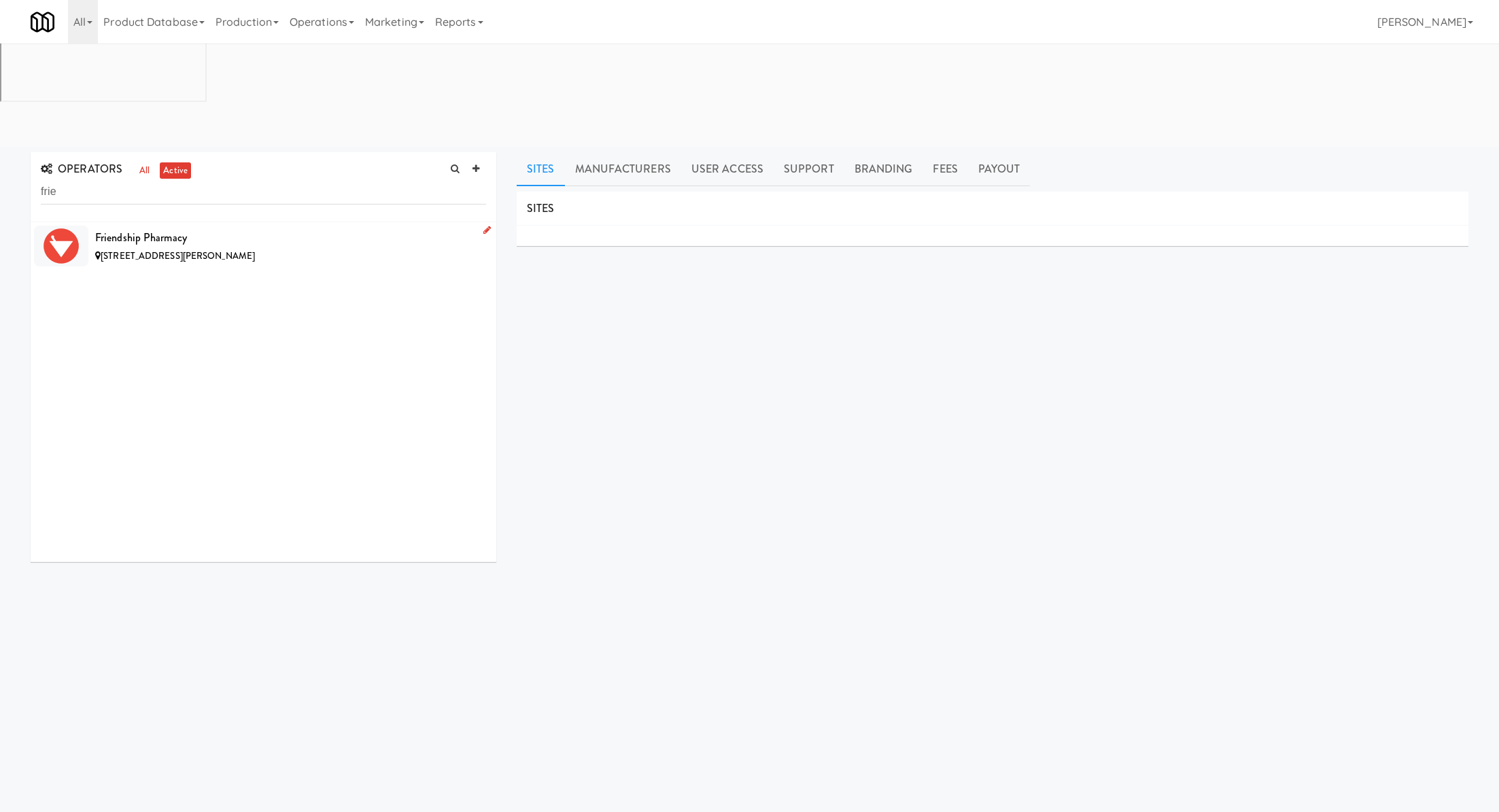
click at [273, 248] on div "3300 Cottman Ave, Philadelphia PA" at bounding box center [291, 256] width 391 height 17
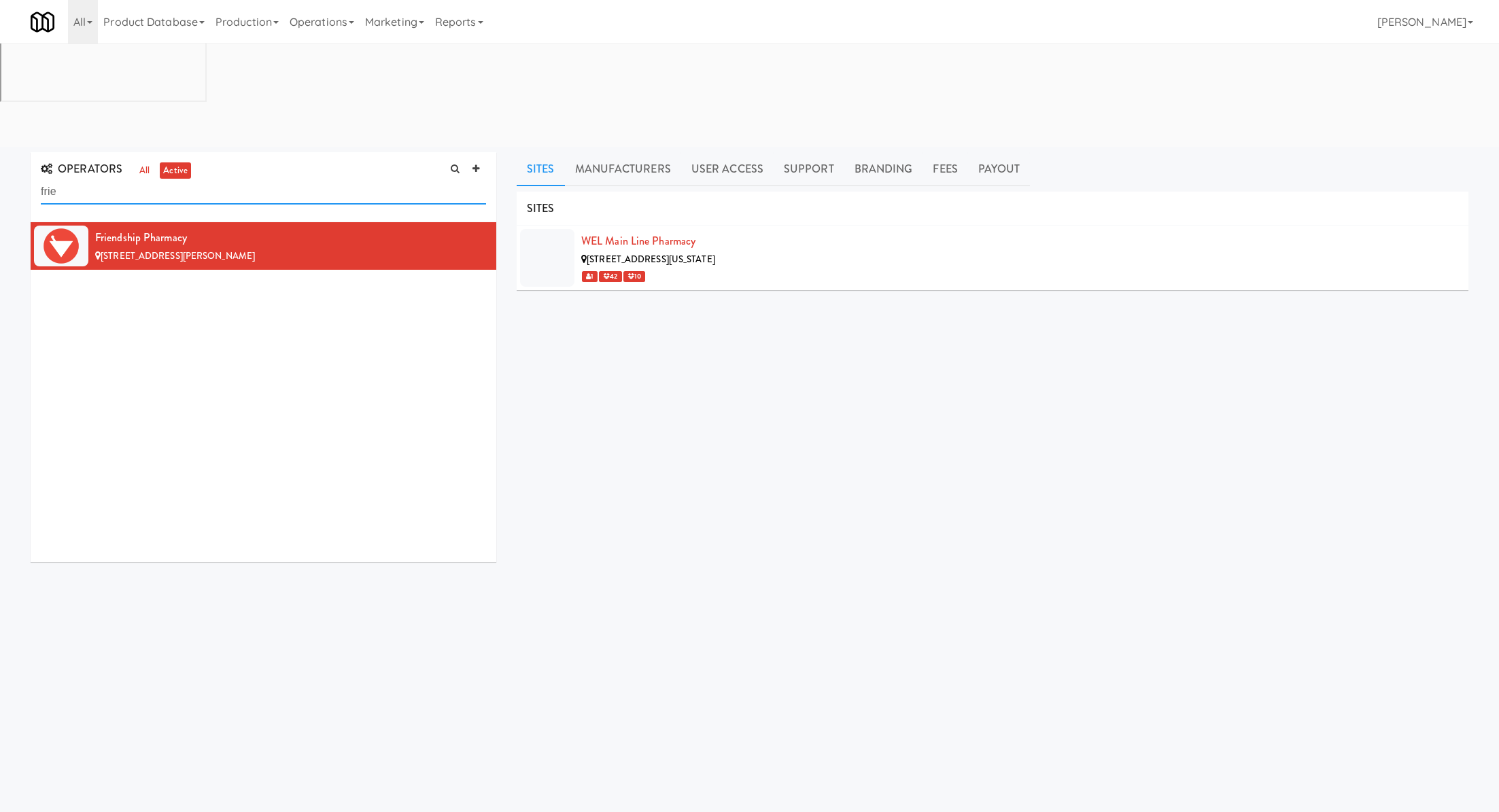
click at [232, 180] on input "frie" at bounding box center [263, 192] width 445 height 25
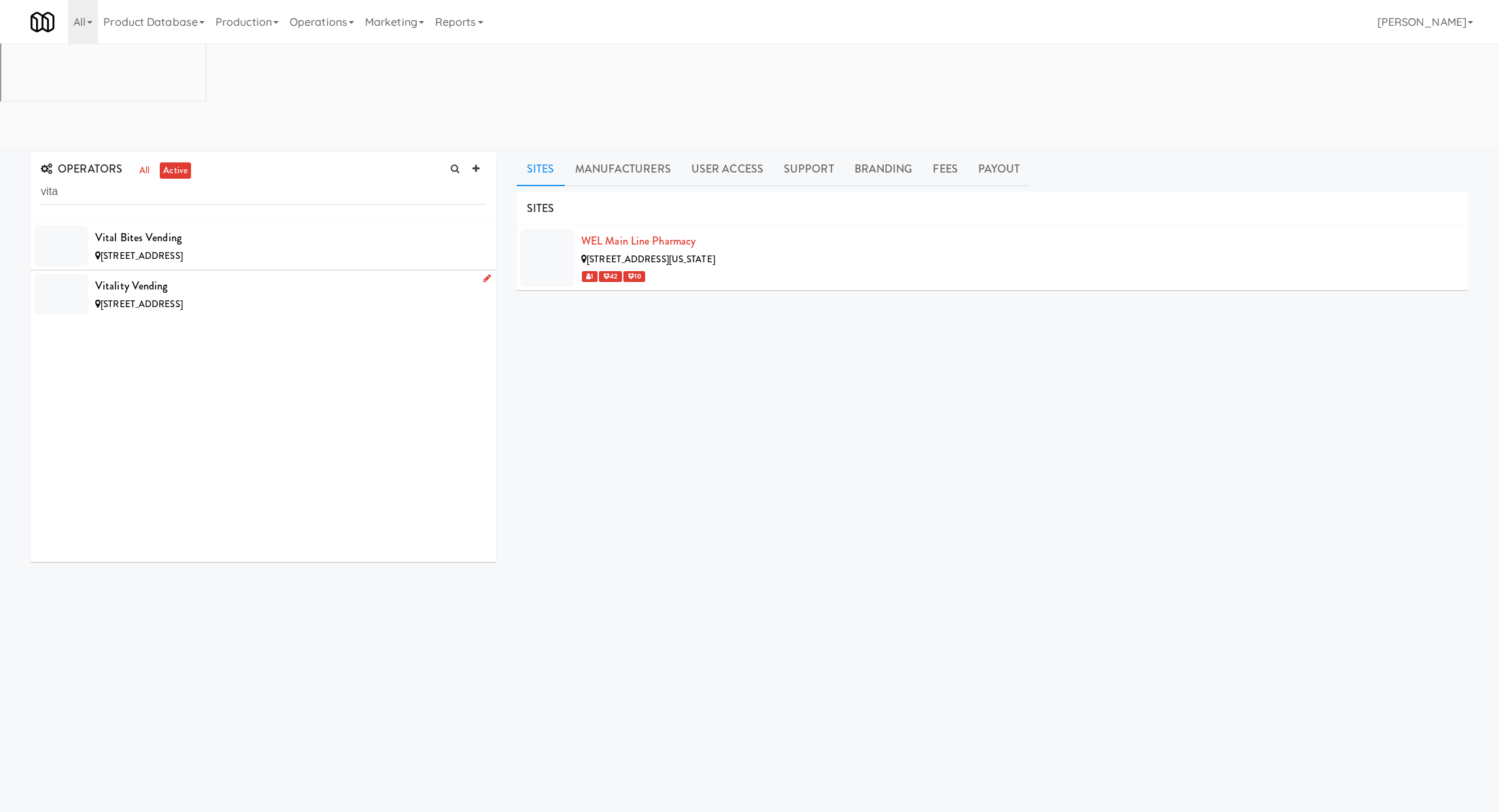
click at [284, 276] on div "Vitality Vending" at bounding box center [291, 286] width 391 height 21
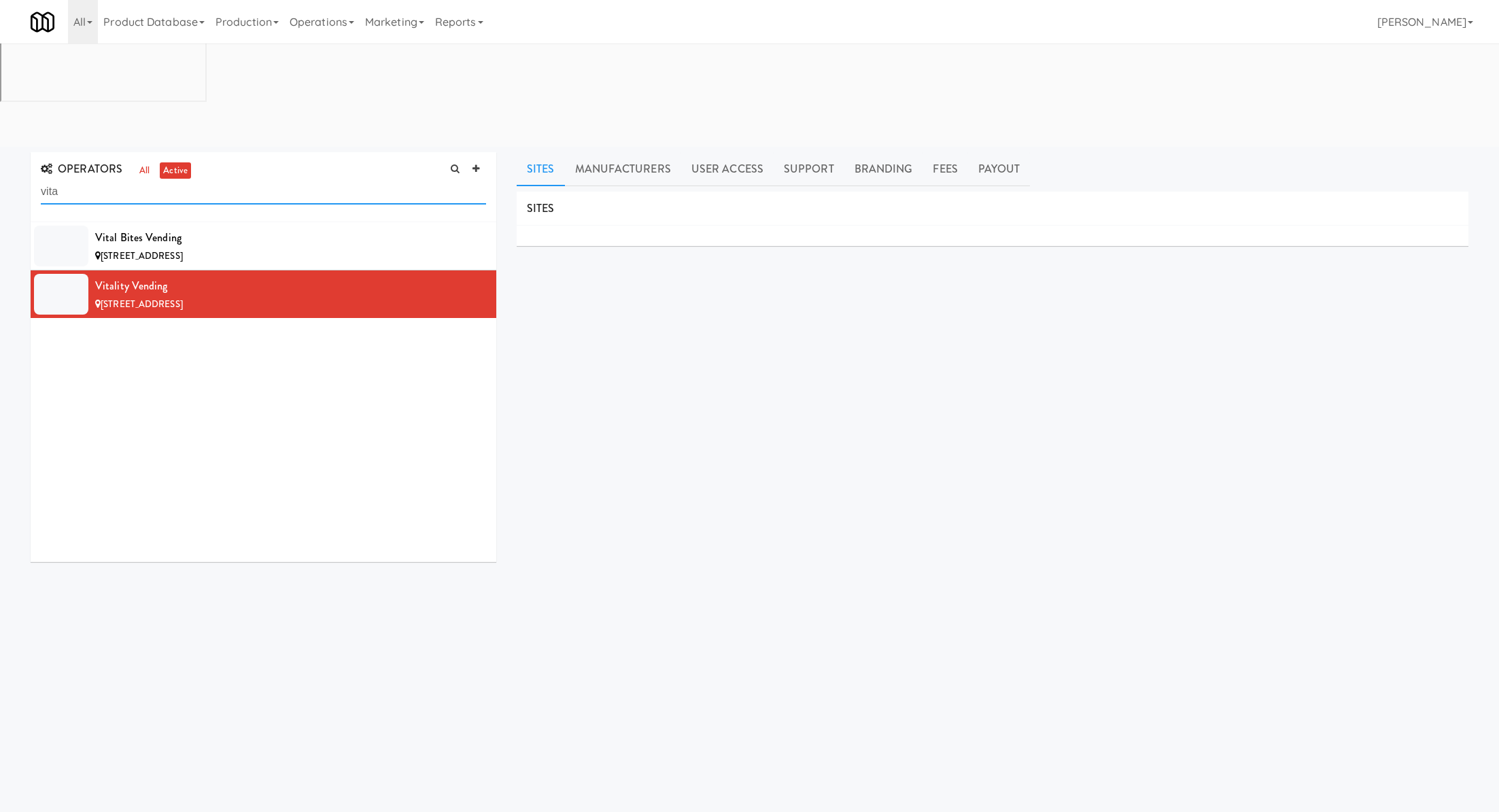
click at [261, 180] on input "vita" at bounding box center [263, 192] width 445 height 25
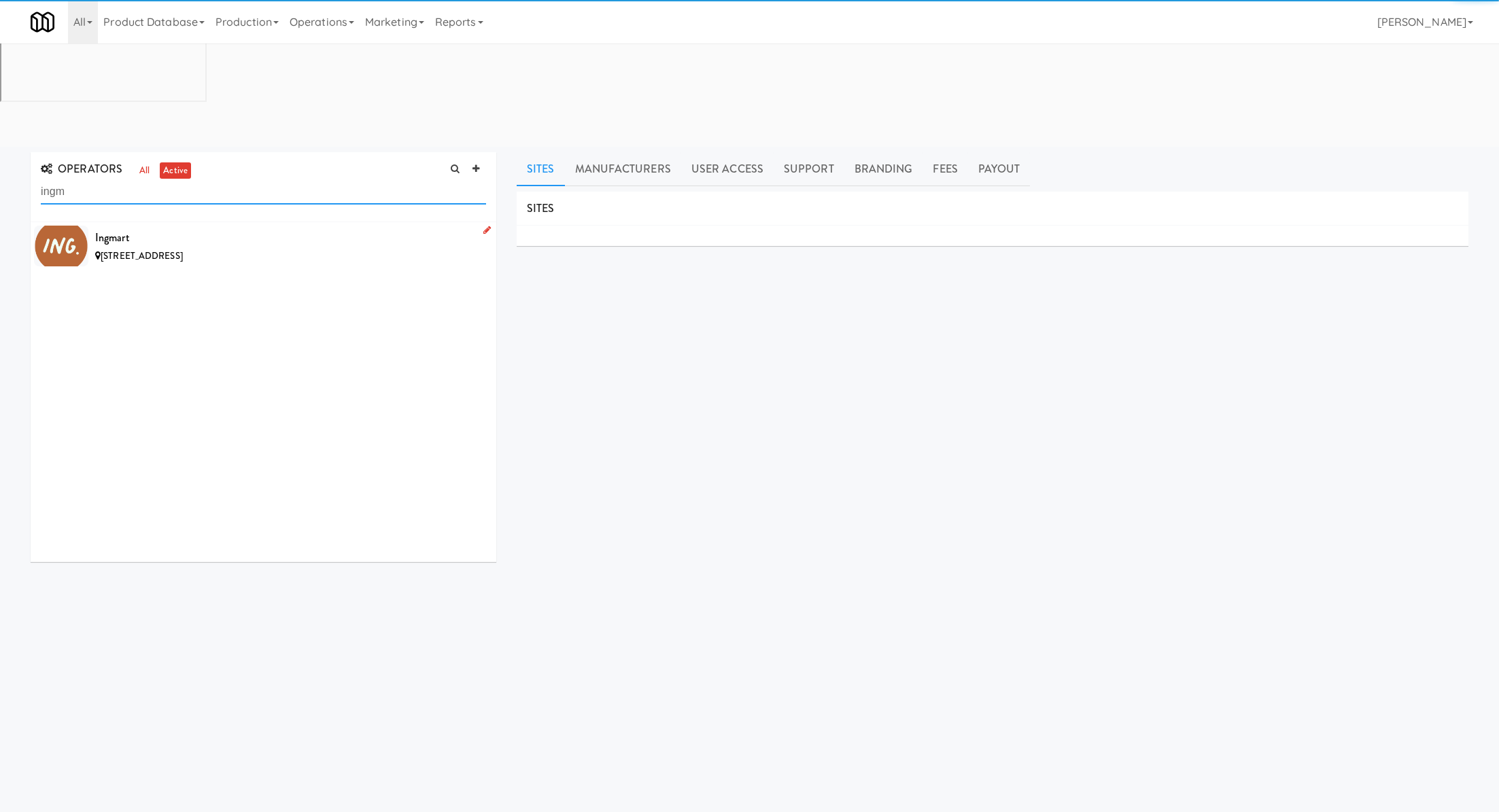
type input "ingm"
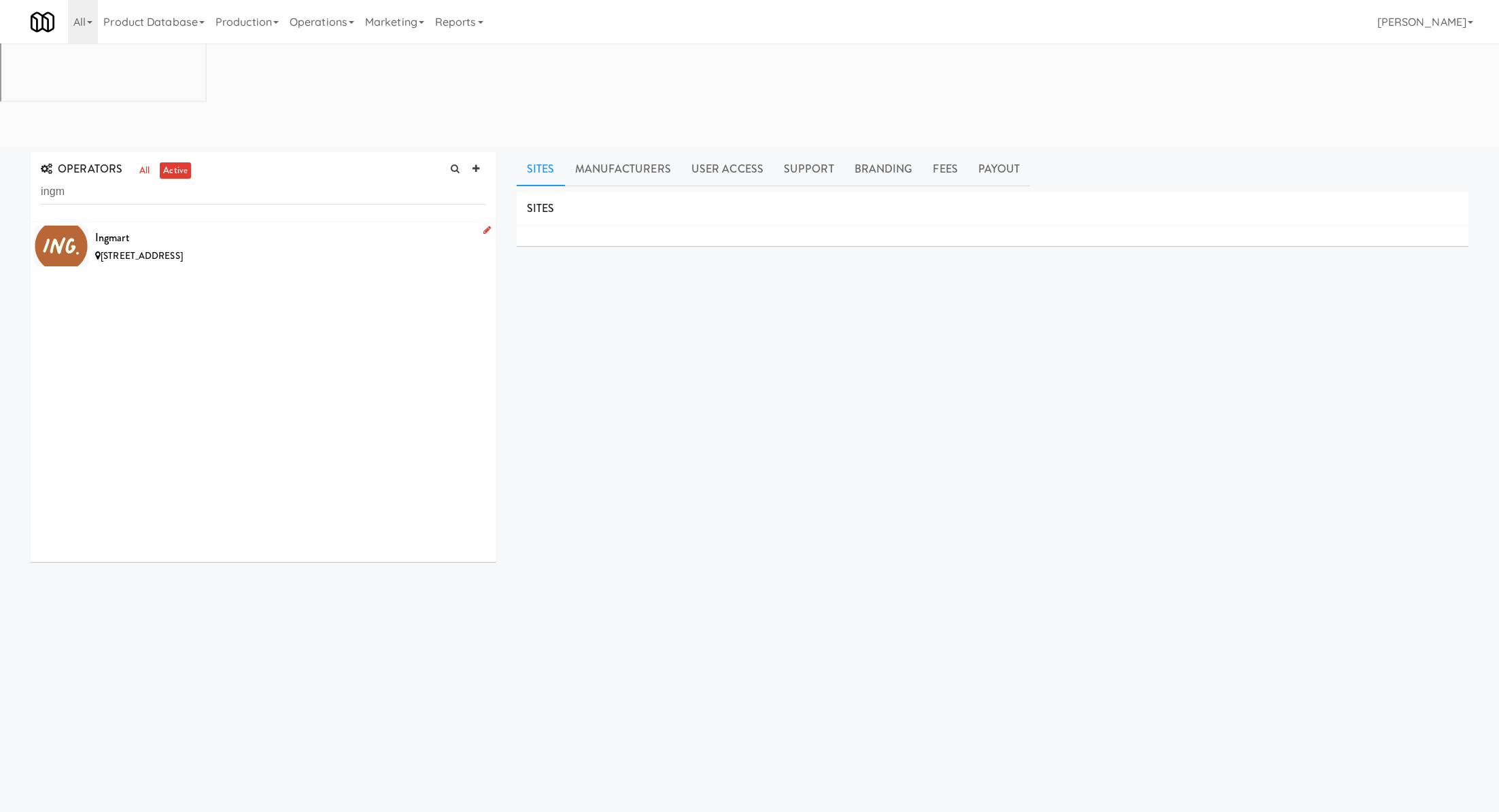
click at [274, 228] on div "Ingmart" at bounding box center [291, 238] width 391 height 21
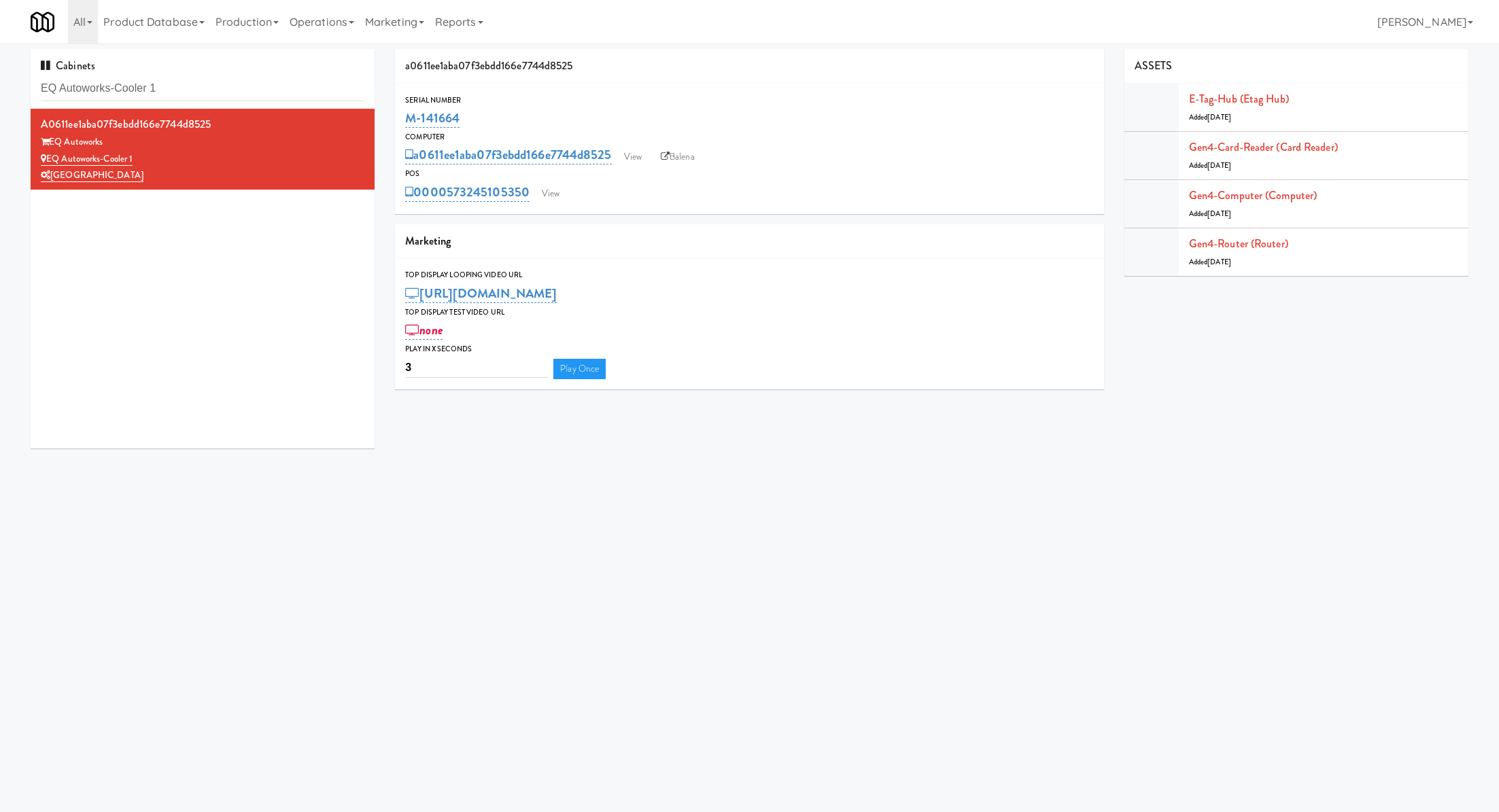
click at [228, 84] on input "EQ Autoworks-Cooler 1" at bounding box center [202, 89] width 323 height 25
type input "Eleven55 - Pantry"
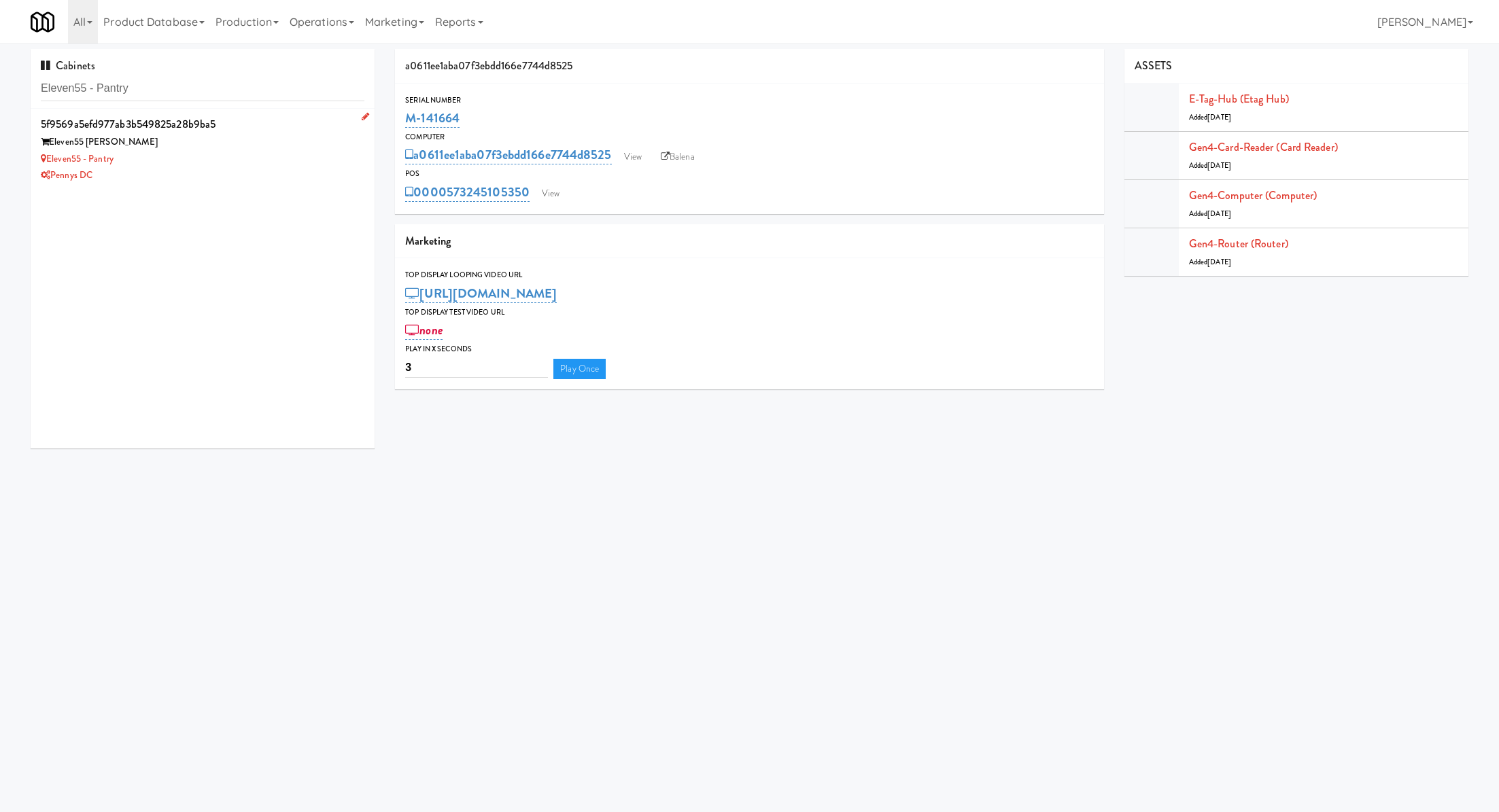
click at [285, 147] on div "Eleven55 [PERSON_NAME]" at bounding box center [202, 142] width 323 height 17
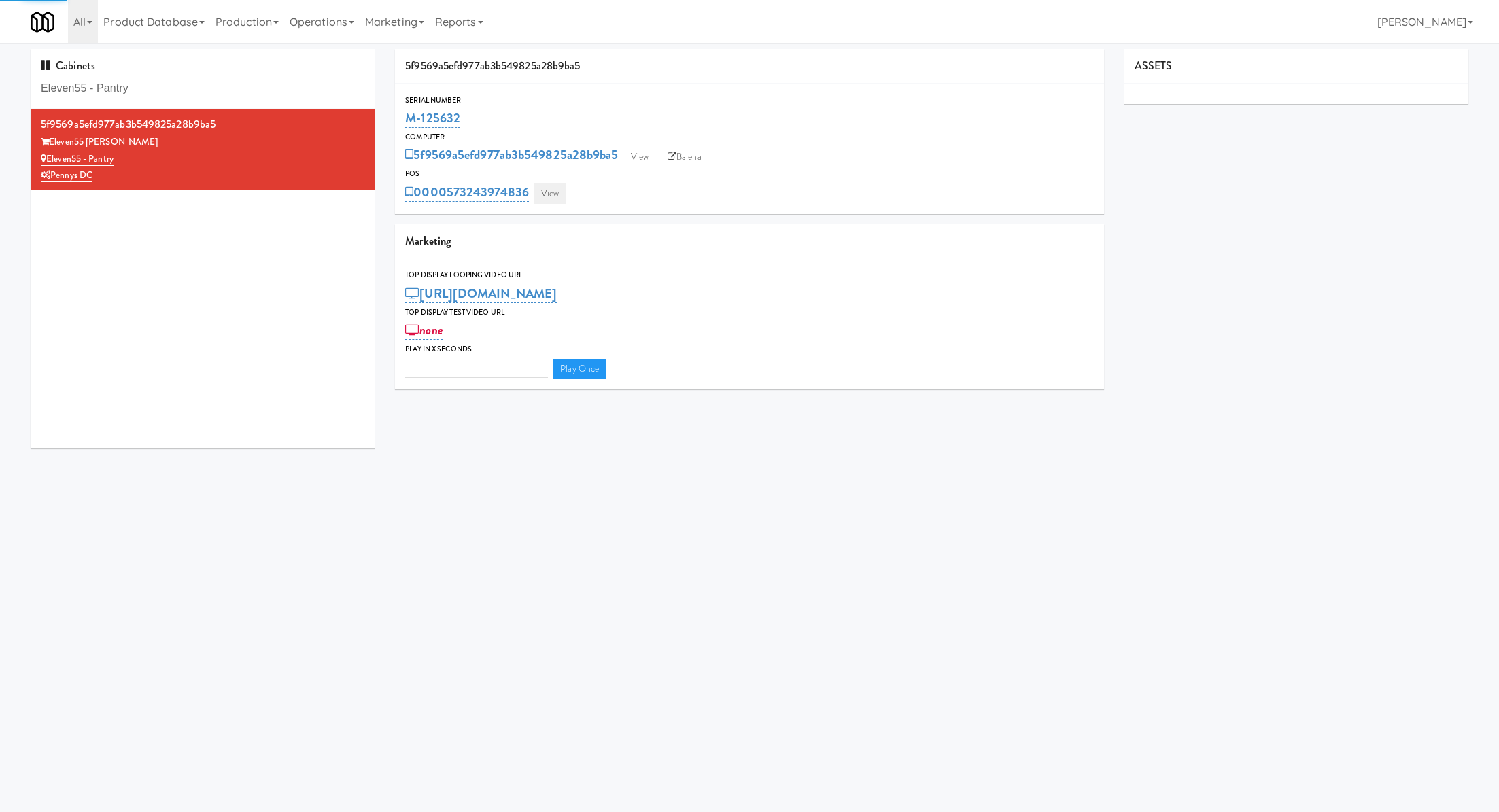
type input "3"
click at [561, 189] on link "View" at bounding box center [549, 194] width 31 height 21
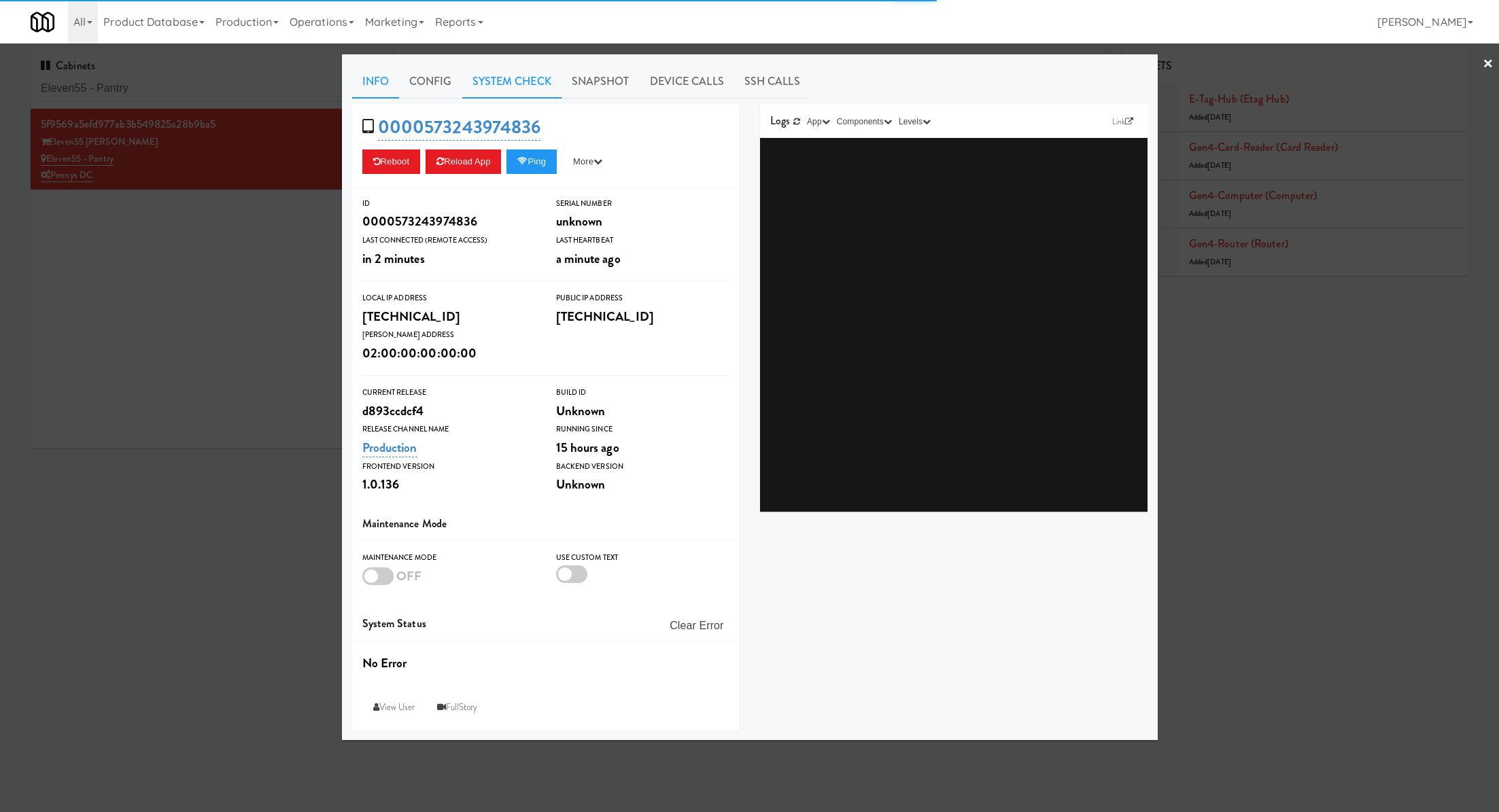
click at [486, 88] on link "System Check" at bounding box center [512, 81] width 99 height 34
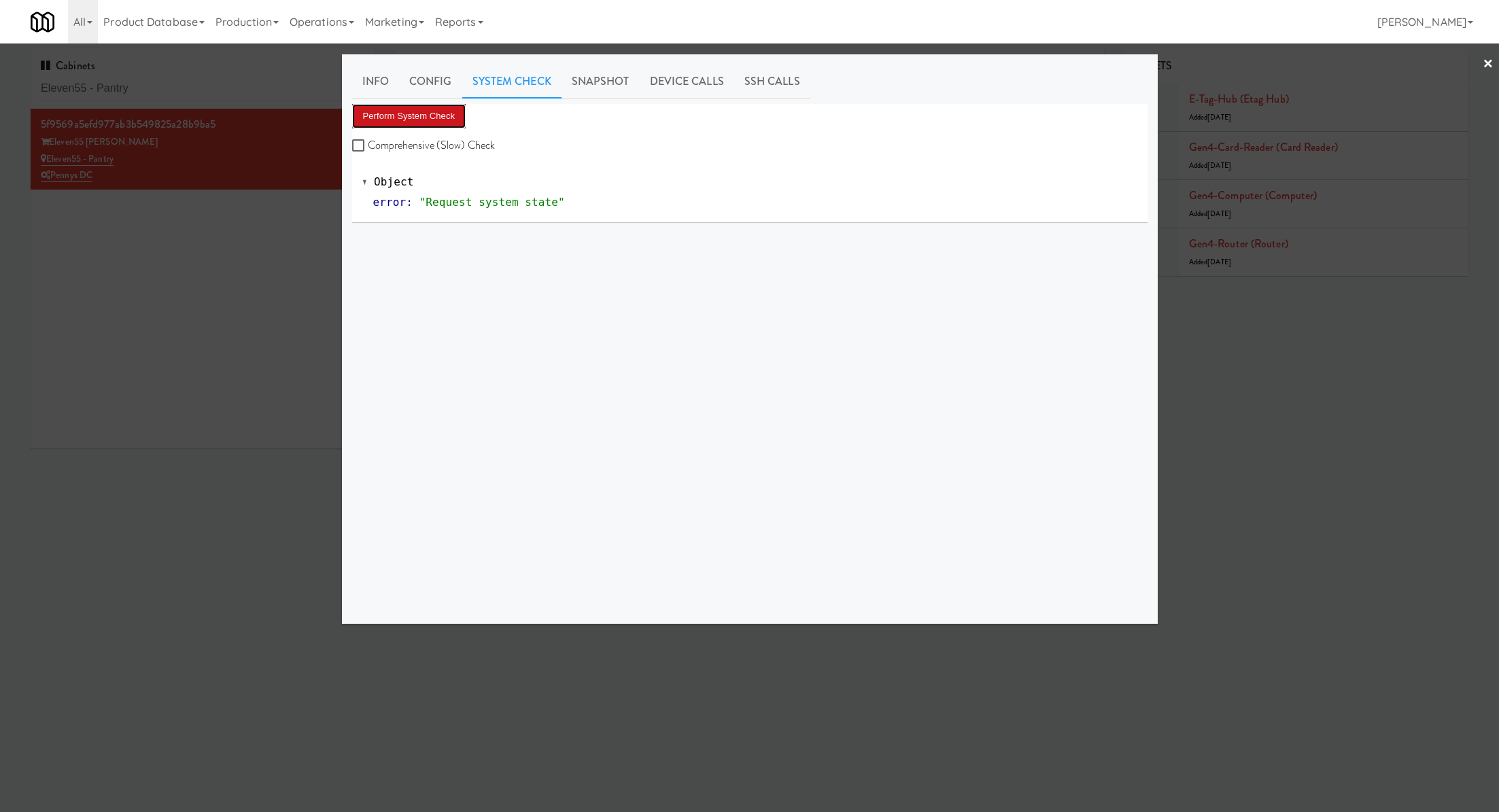
click at [426, 117] on button "Perform System Check" at bounding box center [409, 116] width 114 height 25
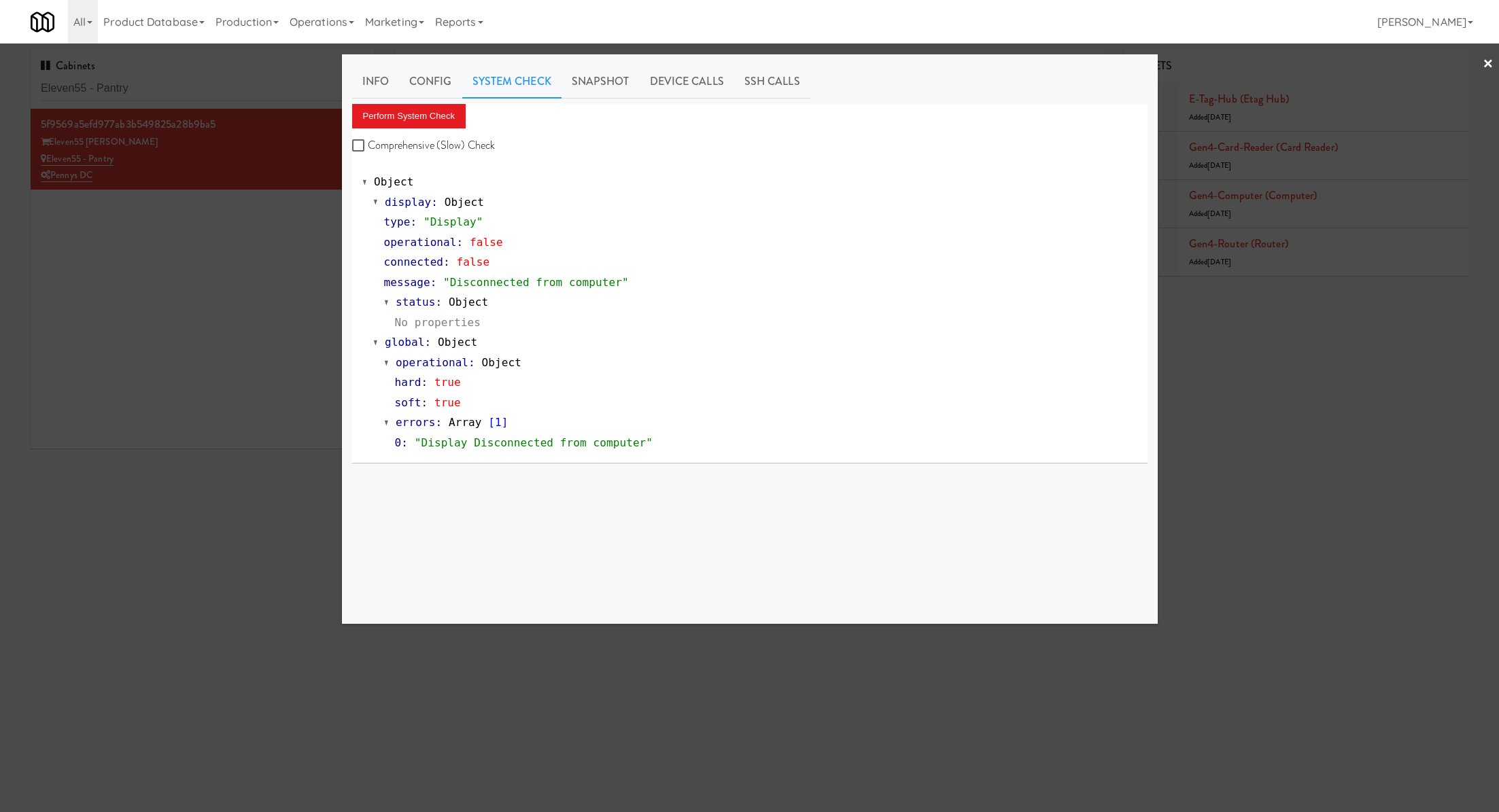
click at [276, 234] on div at bounding box center [750, 406] width 1499 height 812
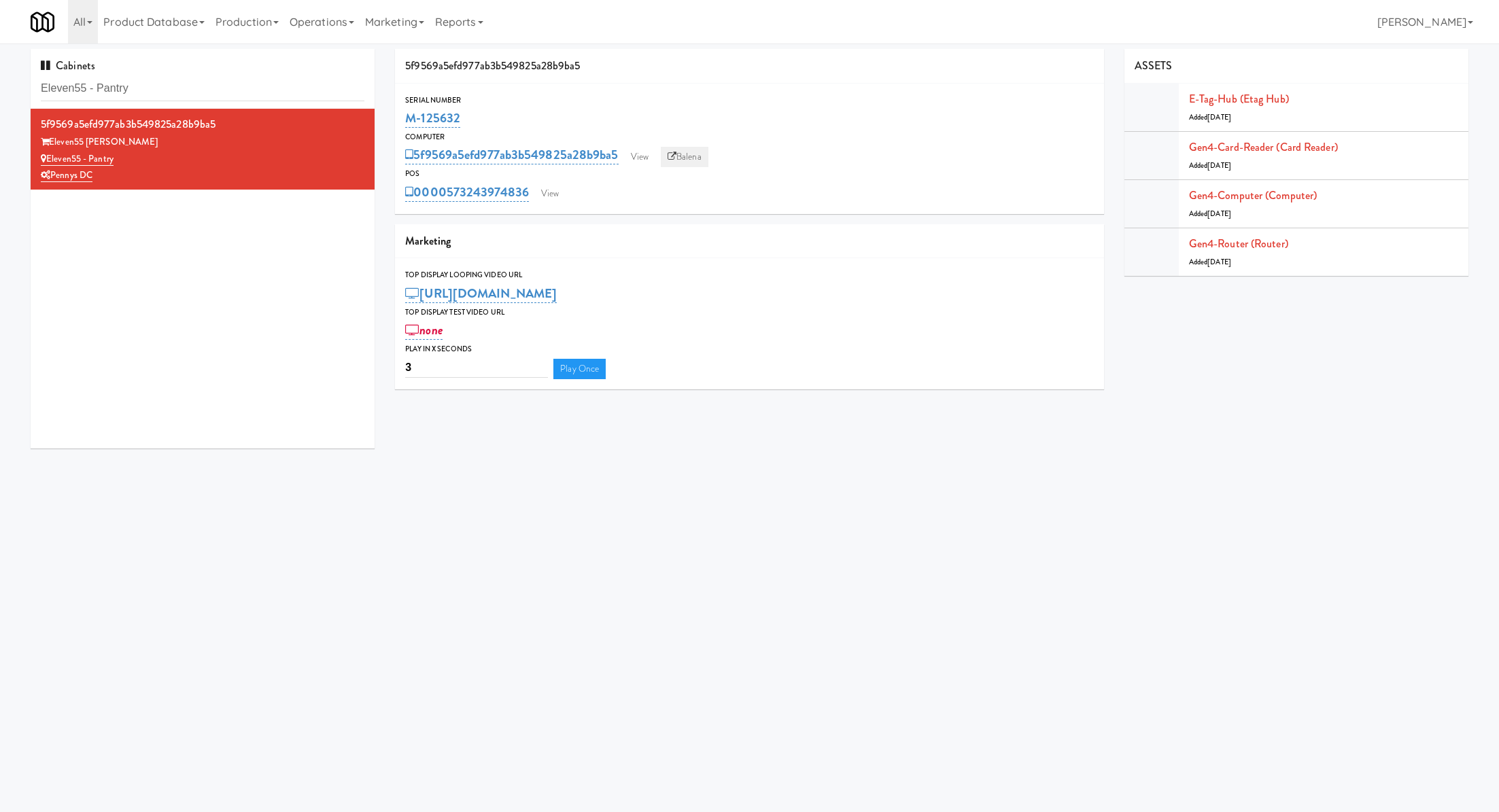
click at [689, 149] on link "Balena" at bounding box center [685, 157] width 48 height 21
